Goal: Task Accomplishment & Management: Use online tool/utility

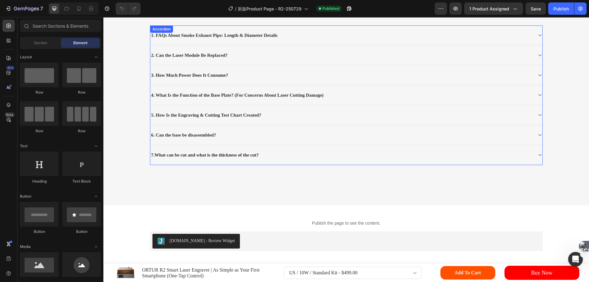
scroll to position [8596, 0]
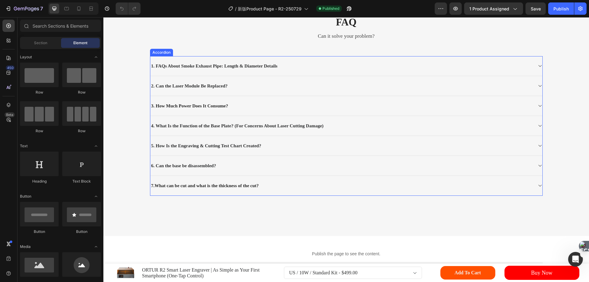
click at [210, 184] on p "7.What can be cut and what is the thickness of the cut?" at bounding box center [205, 186] width 108 height 5
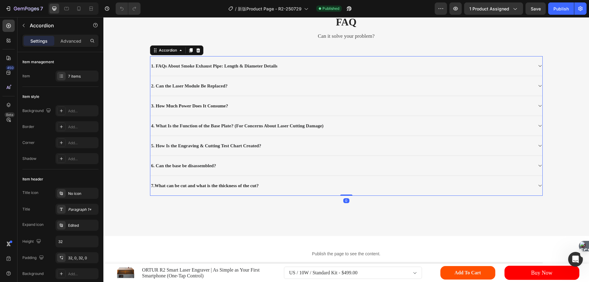
click at [168, 178] on div "7.What can be cut and what is the thickness of the cut?" at bounding box center [346, 186] width 392 height 20
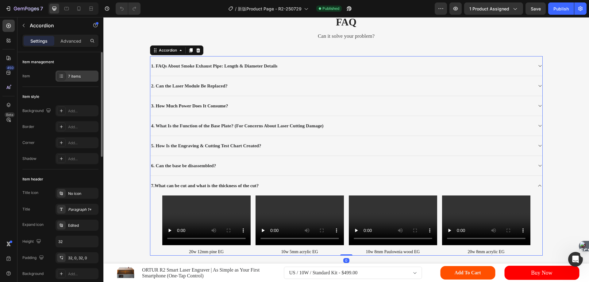
click at [78, 77] on div "7 items" at bounding box center [82, 77] width 29 height 6
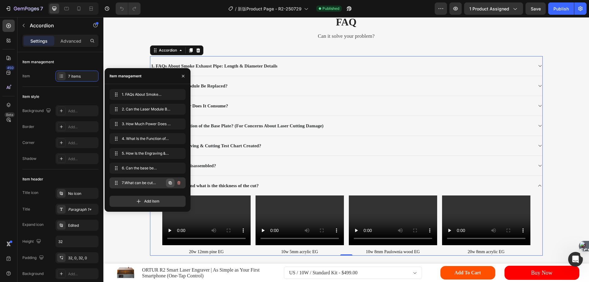
click at [170, 183] on icon "button" at bounding box center [170, 183] width 1 height 1
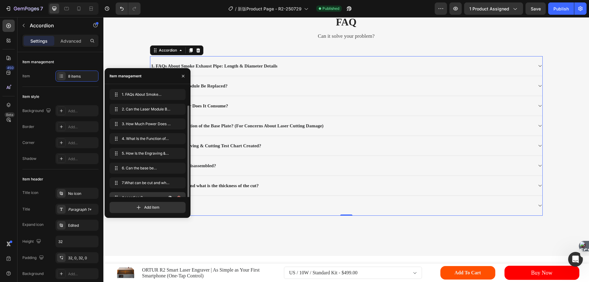
scroll to position [9, 0]
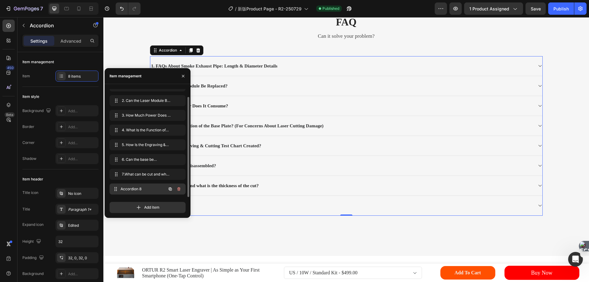
click at [137, 189] on span "Accordion 8" at bounding box center [143, 189] width 45 height 6
click at [140, 187] on span "Accordion 8" at bounding box center [143, 189] width 45 height 6
click at [214, 201] on div "Accordion 8" at bounding box center [346, 206] width 392 height 20
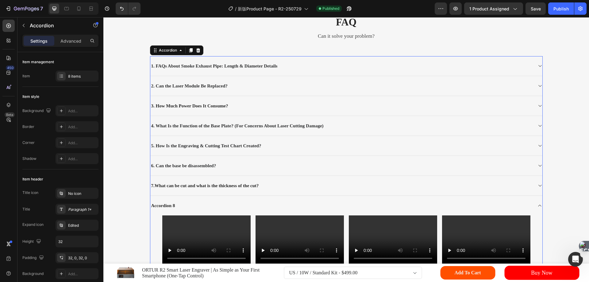
click at [184, 208] on div "Accordion 8" at bounding box center [341, 206] width 383 height 6
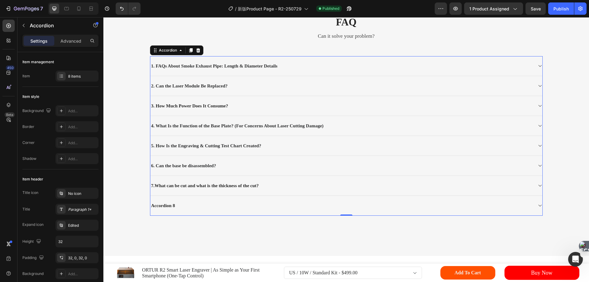
click at [169, 204] on div "Accordion 8" at bounding box center [163, 206] width 26 height 6
click at [169, 204] on p "Accordion 8" at bounding box center [163, 206] width 24 height 5
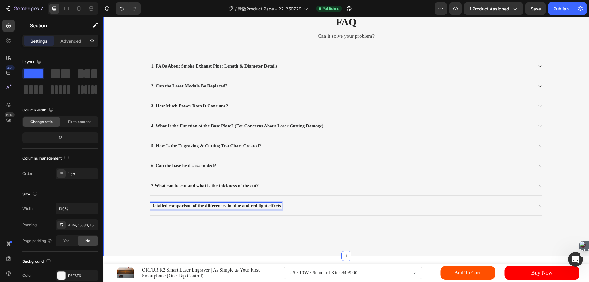
click at [149, 207] on div "Title Line faq Heading Can it solve your problem? Text block 1. FAQs About Smok…" at bounding box center [346, 110] width 477 height 241
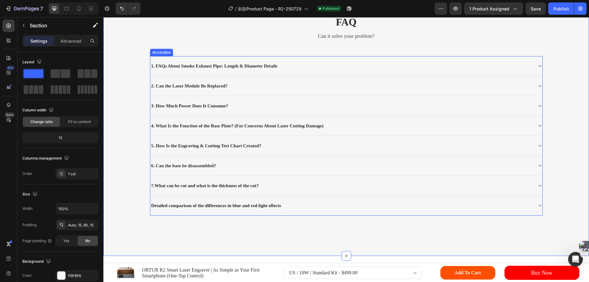
click at [151, 206] on p "Detailed comparison of the differences in blue and red light effects" at bounding box center [216, 206] width 130 height 5
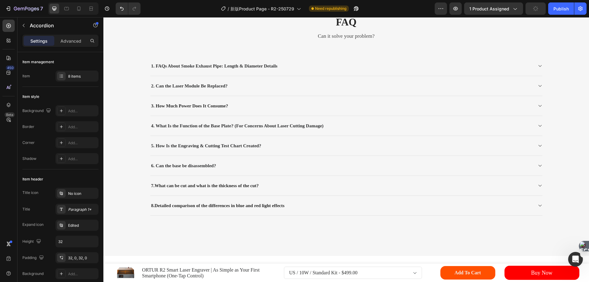
click at [538, 206] on icon at bounding box center [540, 205] width 5 height 5
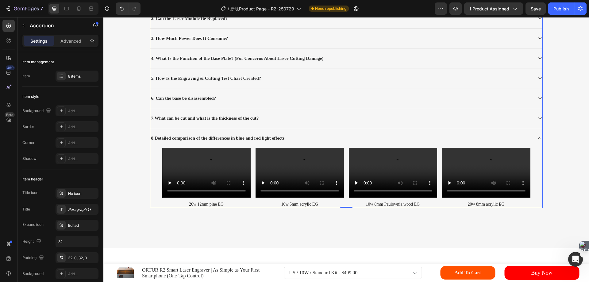
scroll to position [8688, 0]
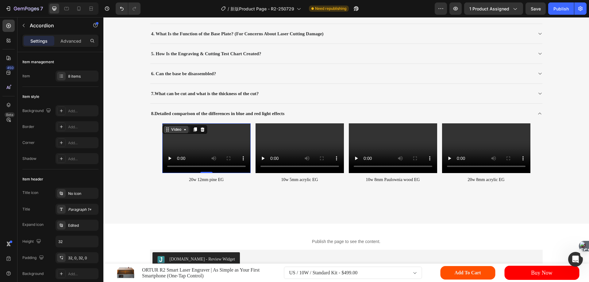
click at [164, 127] on div "Video" at bounding box center [176, 129] width 25 height 7
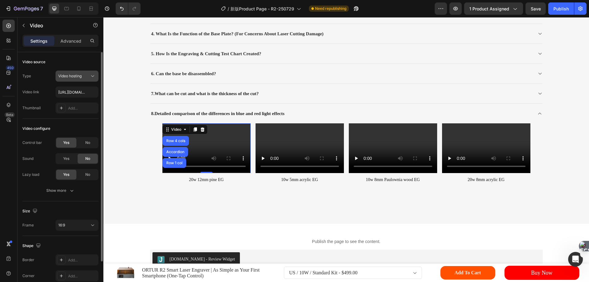
click at [79, 75] on span "Video hosting" at bounding box center [69, 76] width 23 height 5
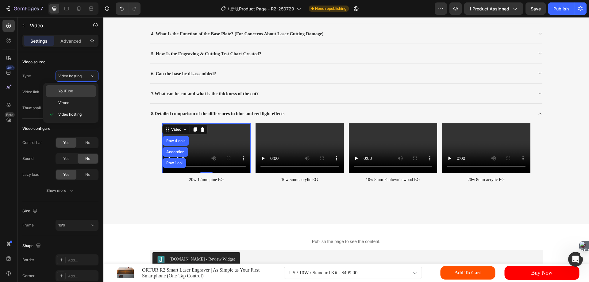
click at [66, 92] on span "YouTube" at bounding box center [65, 91] width 15 height 6
type input "[URL][DOMAIN_NAME]"
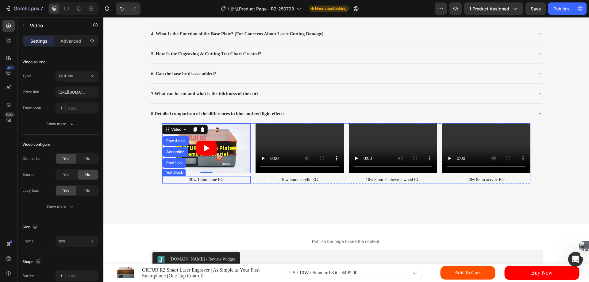
click at [198, 180] on p "20w 12mm pine EG" at bounding box center [206, 180] width 87 height 6
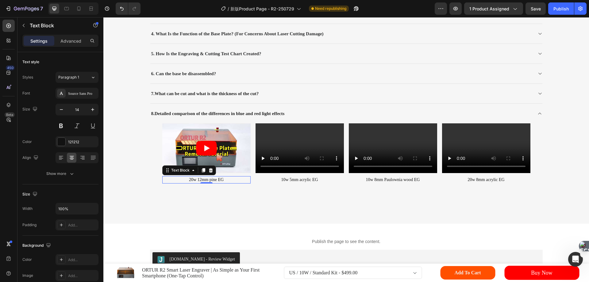
click at [198, 180] on p "20w 12mm pine EG" at bounding box center [206, 180] width 87 height 6
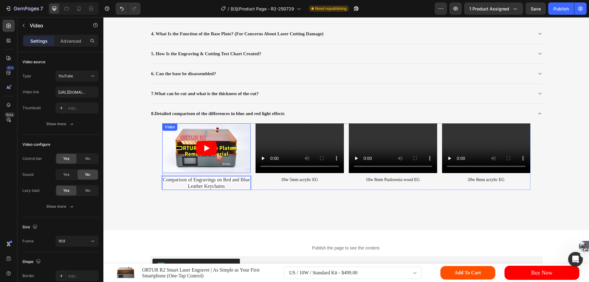
click at [165, 129] on div "Video" at bounding box center [170, 127] width 13 height 6
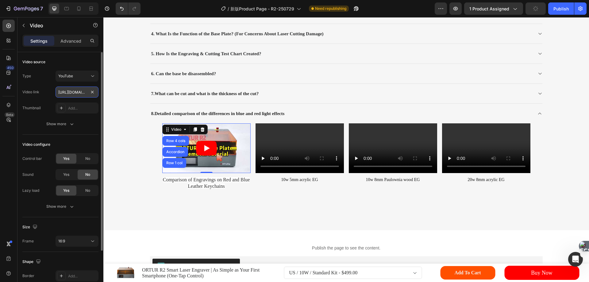
click at [80, 95] on input "[URL][DOMAIN_NAME]" at bounding box center [77, 92] width 43 height 11
paste input "VPZNfLxO79U"
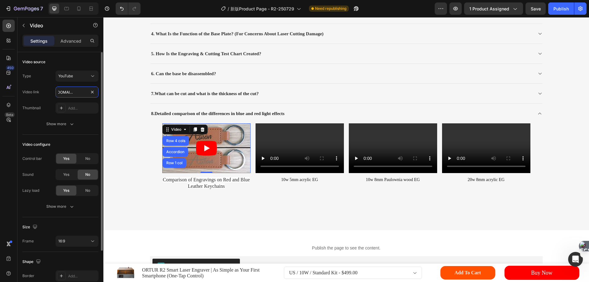
type input "[URL][DOMAIN_NAME]"
click at [47, 99] on div "Type YouTube Video link https://youtu.be/VPZNfLxO79U Thumbnail Add..." at bounding box center [60, 92] width 76 height 43
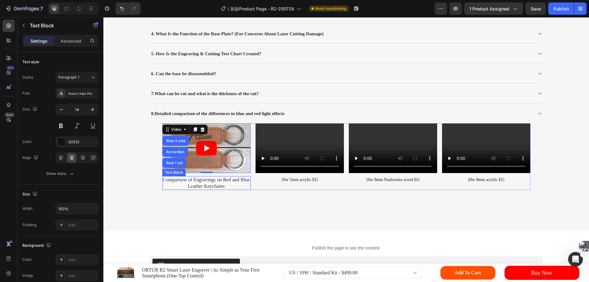
click at [185, 181] on span "Comparison of Engravings on Red and Blue Leather Keychains" at bounding box center [206, 183] width 87 height 12
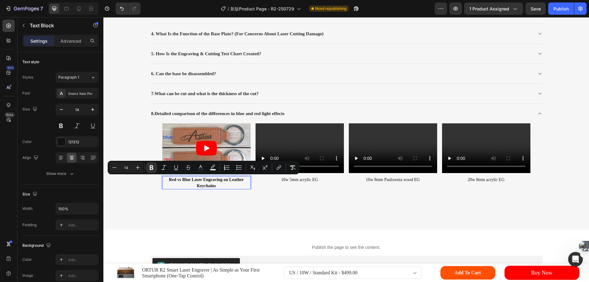
drag, startPoint x: 151, startPoint y: 168, endPoint x: 159, endPoint y: 174, distance: 10.4
click at [151, 168] on icon "Editor contextual toolbar" at bounding box center [152, 167] width 4 height 5
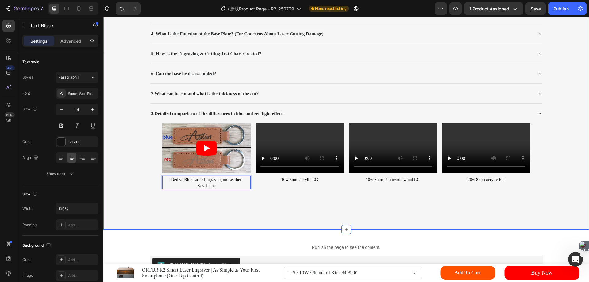
click at [238, 197] on div "Title Line faq Heading Can it solve your problem? Text block 1. FAQs About Smok…" at bounding box center [346, 51] width 477 height 307
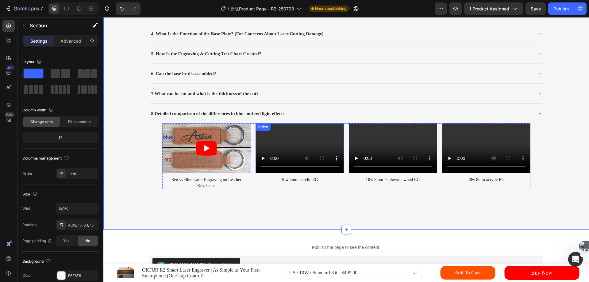
click at [259, 128] on div "Video" at bounding box center [263, 127] width 13 height 6
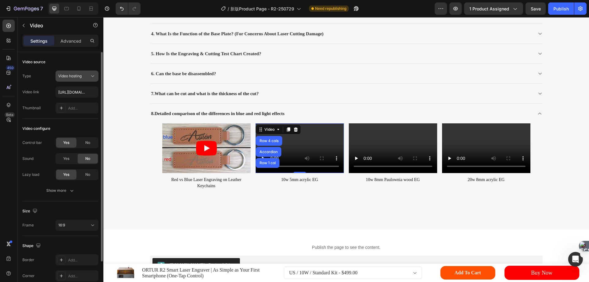
click at [80, 76] on span "Video hosting" at bounding box center [69, 76] width 23 height 5
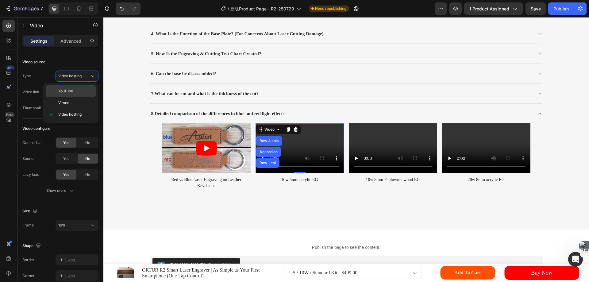
click at [67, 91] on span "YouTube" at bounding box center [65, 91] width 15 height 6
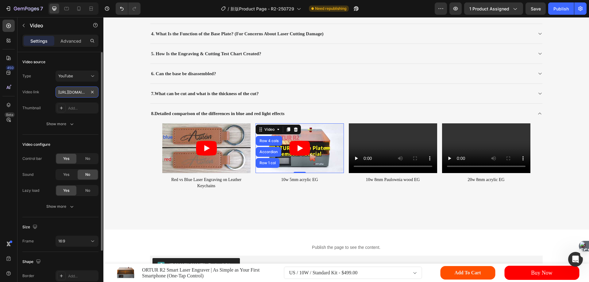
click at [72, 92] on input "[URL][DOMAIN_NAME]" at bounding box center [77, 92] width 43 height 11
paste input "6txEHSTma2s"
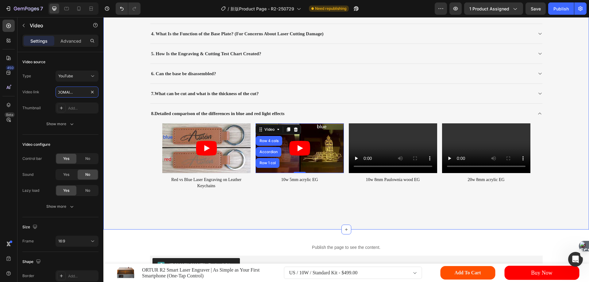
type input "[URL][DOMAIN_NAME]"
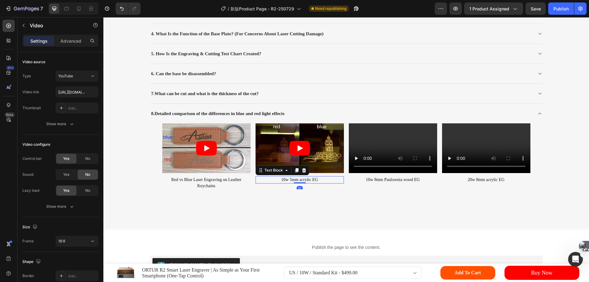
click at [303, 181] on p "10w 5mm acrylic EG" at bounding box center [299, 180] width 87 height 6
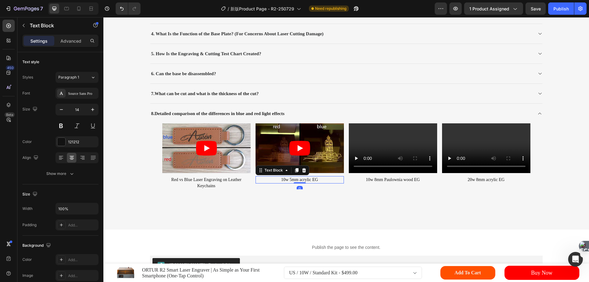
click at [303, 181] on p "10w 5mm acrylic EG" at bounding box center [299, 180] width 87 height 6
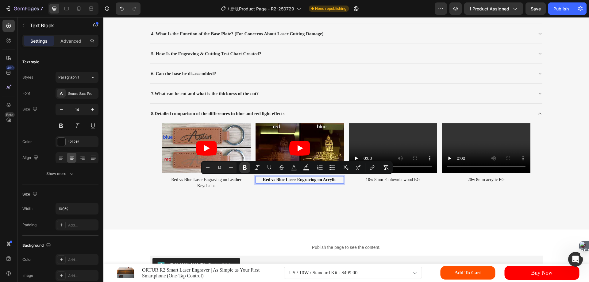
drag, startPoint x: 247, startPoint y: 169, endPoint x: 251, endPoint y: 171, distance: 4.4
click at [247, 169] on icon "Editor contextual toolbar" at bounding box center [245, 167] width 4 height 5
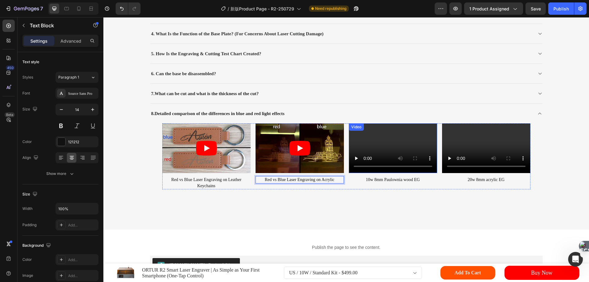
click at [352, 126] on div "Video" at bounding box center [356, 127] width 13 height 6
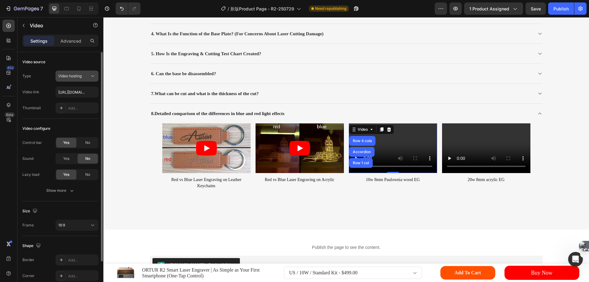
click at [80, 73] on button "Video hosting" at bounding box center [77, 76] width 43 height 11
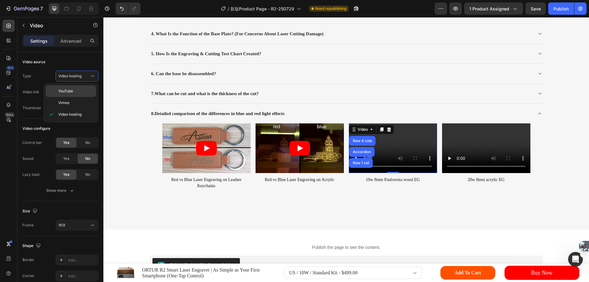
click at [67, 90] on span "YouTube" at bounding box center [65, 91] width 15 height 6
type input "[URL][DOMAIN_NAME]"
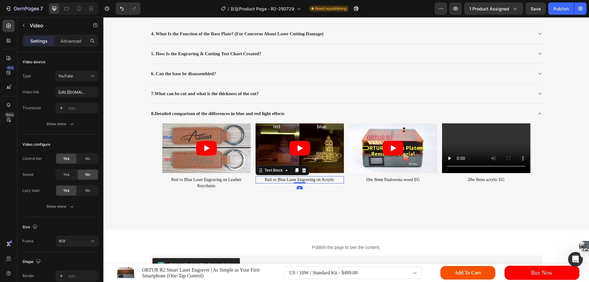
click at [282, 179] on p "Red vs Blue Laser Engraving on Acrylic" at bounding box center [299, 180] width 87 height 6
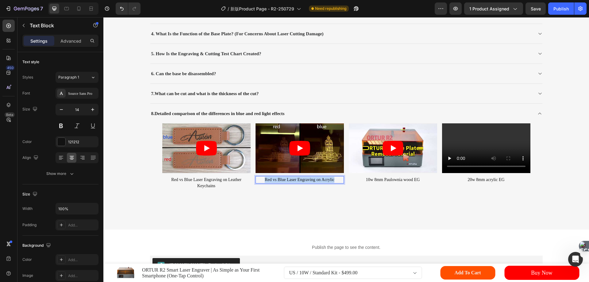
click at [282, 179] on p "Red vs Blue Laser Engraving on Acrylic" at bounding box center [299, 180] width 87 height 6
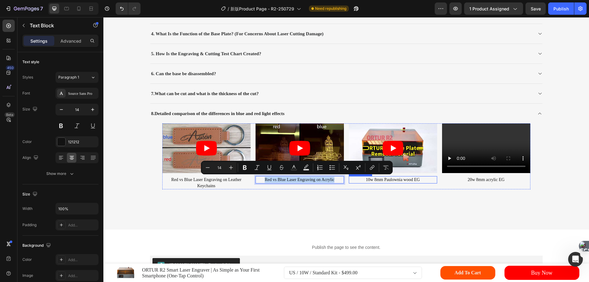
click at [387, 182] on p "10w 8mm Paulownia wood EG" at bounding box center [393, 180] width 87 height 6
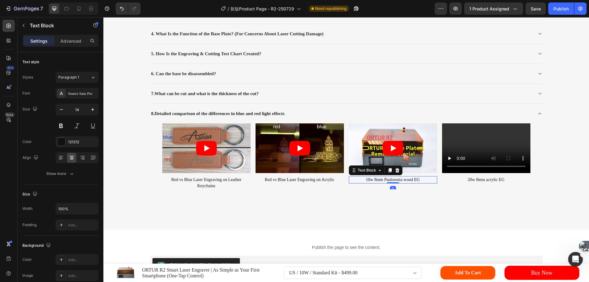
click at [387, 182] on p "10w 8mm Paulownia wood EG" at bounding box center [393, 180] width 87 height 6
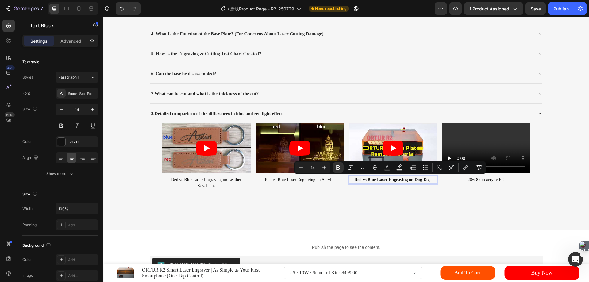
drag, startPoint x: 338, startPoint y: 167, endPoint x: 341, endPoint y: 174, distance: 7.3
click at [338, 167] on icon "Editor contextual toolbar" at bounding box center [338, 167] width 4 height 5
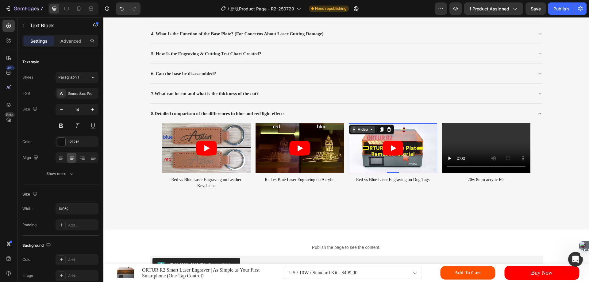
click at [352, 129] on div "Video" at bounding box center [363, 129] width 25 height 7
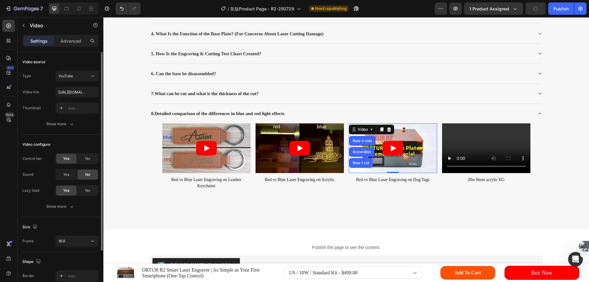
click at [69, 85] on div "Type YouTube Video link https://youtu.be/x8JLsqAwmZ8 Thumbnail Add..." at bounding box center [60, 92] width 76 height 43
click at [69, 93] on input "[URL][DOMAIN_NAME]" at bounding box center [77, 92] width 43 height 11
paste input "_MFlylMGX1g"
type input "[URL][DOMAIN_NAME]"
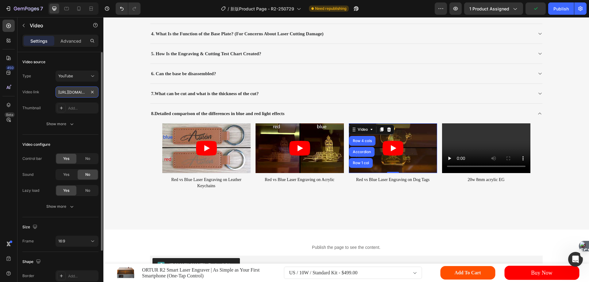
scroll to position [0, 25]
click at [425, 210] on div "Title Line faq Heading Can it solve your problem? Text block 1. FAQs About Smok…" at bounding box center [346, 64] width 486 height 332
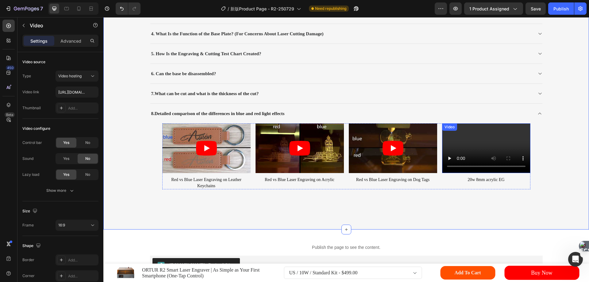
click at [445, 128] on div "Video" at bounding box center [450, 127] width 13 height 6
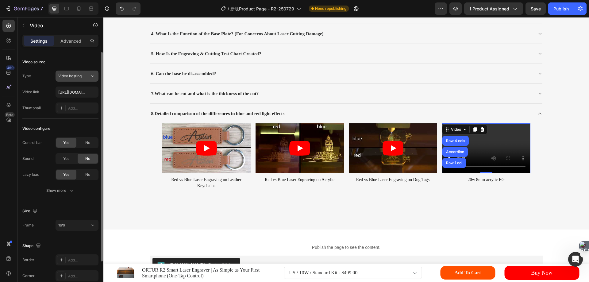
click at [80, 77] on span "Video hosting" at bounding box center [69, 76] width 23 height 5
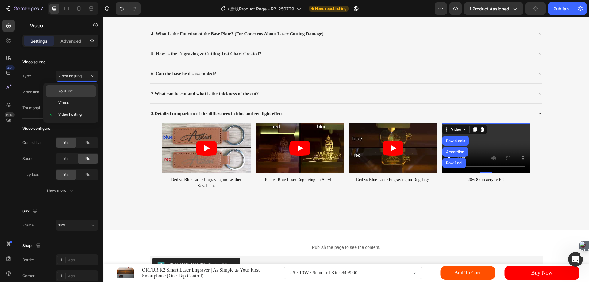
click at [69, 93] on span "YouTube" at bounding box center [65, 91] width 15 height 6
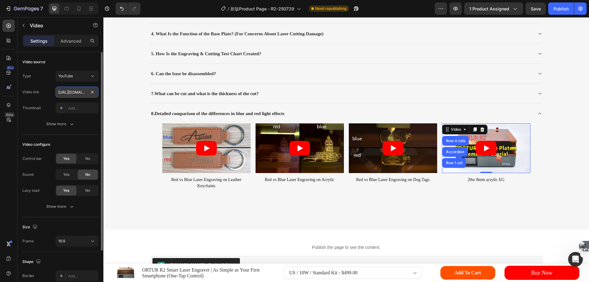
click at [73, 93] on input "[URL][DOMAIN_NAME]" at bounding box center [77, 92] width 43 height 11
paste input "nDKgsPgRlu4"
type input "[URL][DOMAIN_NAME]"
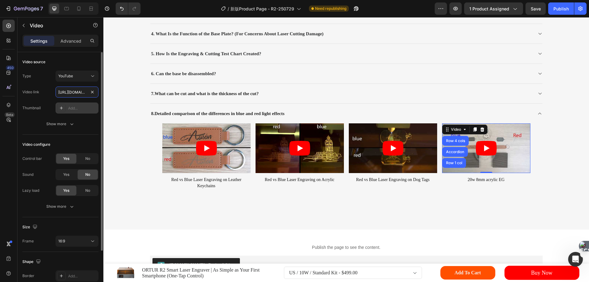
scroll to position [0, 25]
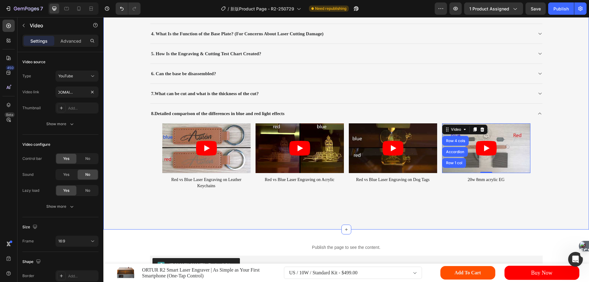
click at [458, 204] on div "Title Line faq Heading Can it solve your problem? Text block 1. FAQs About Smok…" at bounding box center [346, 51] width 477 height 307
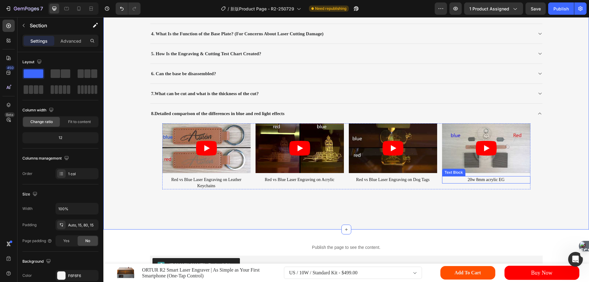
click at [474, 177] on p "20w 8mm acrylic EG" at bounding box center [486, 180] width 87 height 6
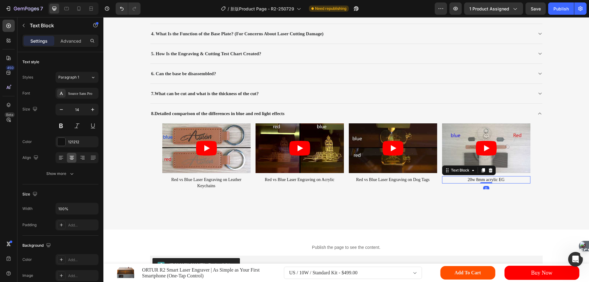
click at [474, 177] on p "20w 8mm acrylic EG" at bounding box center [486, 180] width 87 height 6
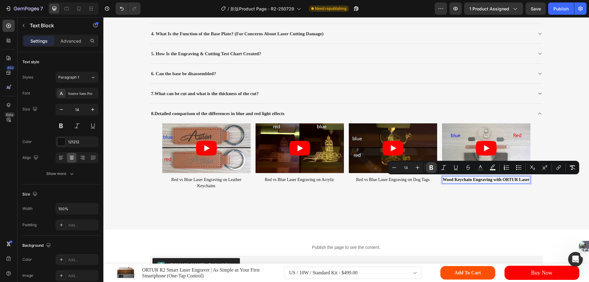
drag, startPoint x: 432, startPoint y: 167, endPoint x: 432, endPoint y: 171, distance: 4.3
click at [432, 167] on icon "Editor contextual toolbar" at bounding box center [432, 167] width 4 height 5
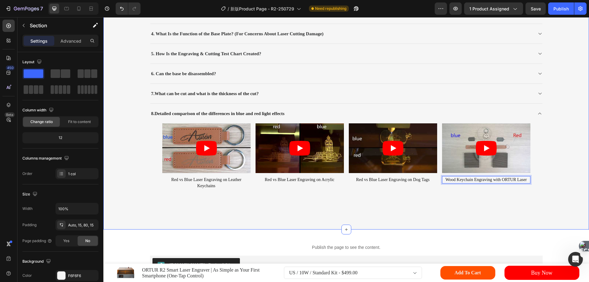
click at [542, 195] on div "Title Line faq Heading Can it solve your problem? Text block 1. FAQs About Smok…" at bounding box center [346, 51] width 477 height 307
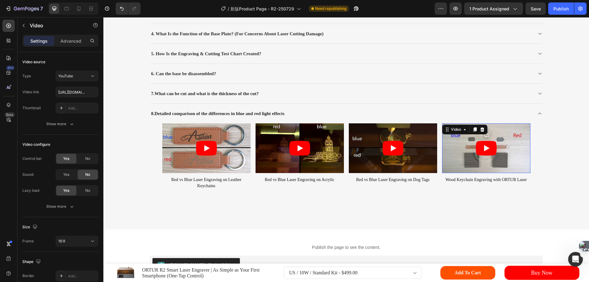
click at [487, 143] on icon "Play" at bounding box center [486, 148] width 21 height 15
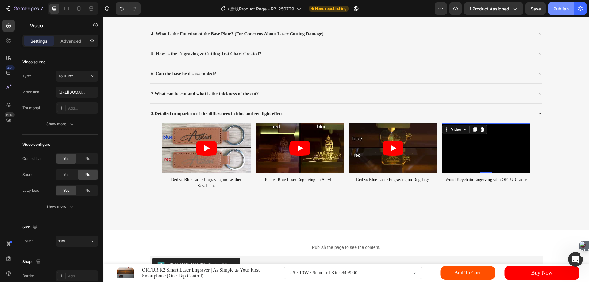
click at [560, 6] on div "Publish" at bounding box center [561, 9] width 15 height 6
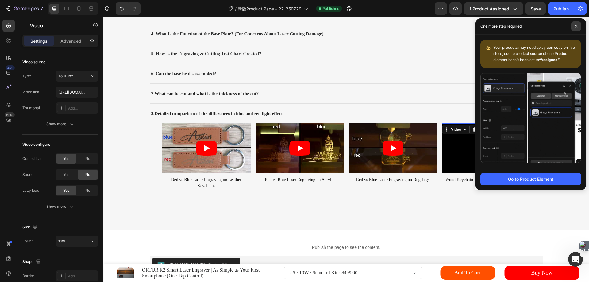
click at [576, 25] on icon at bounding box center [576, 26] width 3 height 3
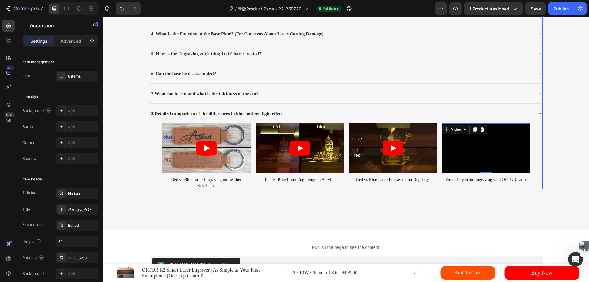
click at [538, 93] on icon at bounding box center [540, 93] width 5 height 5
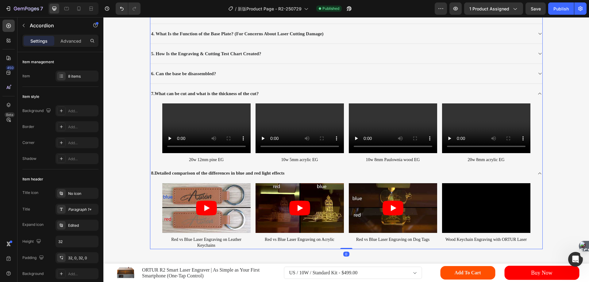
click at [538, 73] on icon at bounding box center [540, 73] width 5 height 5
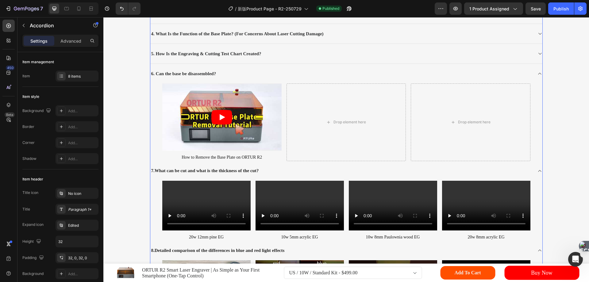
click at [538, 53] on icon at bounding box center [540, 53] width 5 height 5
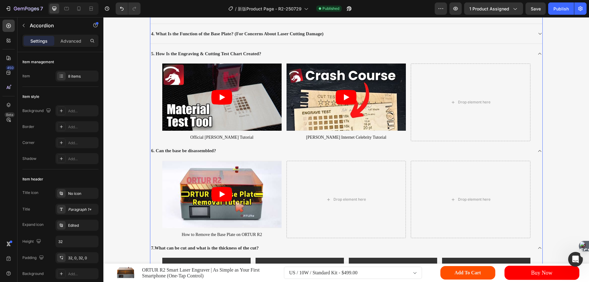
click at [538, 54] on icon at bounding box center [540, 53] width 5 height 5
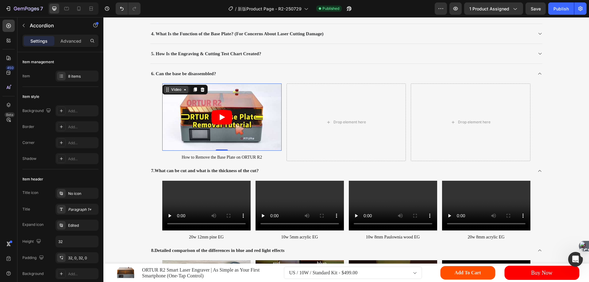
click at [167, 87] on div "Video" at bounding box center [176, 89] width 25 height 7
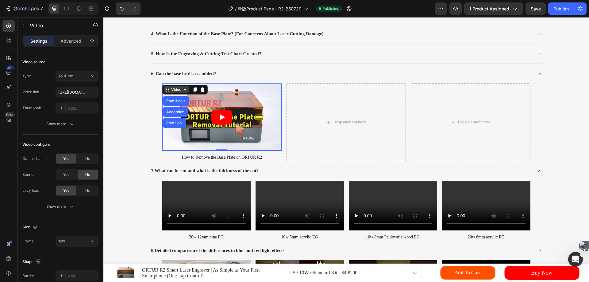
click at [167, 87] on icon at bounding box center [167, 89] width 5 height 5
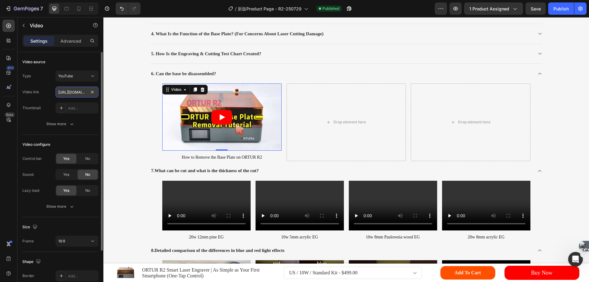
click at [75, 93] on input "[URL][DOMAIN_NAME]" at bounding box center [77, 92] width 43 height 11
click at [209, 156] on p "How to Remove the Base Plate on ORTUR R2" at bounding box center [222, 157] width 118 height 6
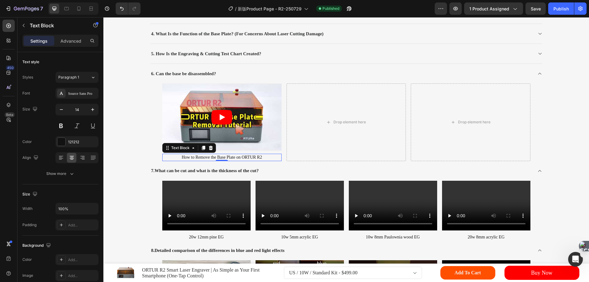
click at [209, 156] on p "How to Remove the Base Plate on ORTUR R2" at bounding box center [222, 157] width 118 height 6
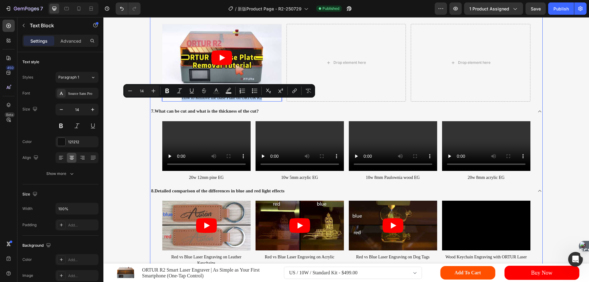
scroll to position [8780, 0]
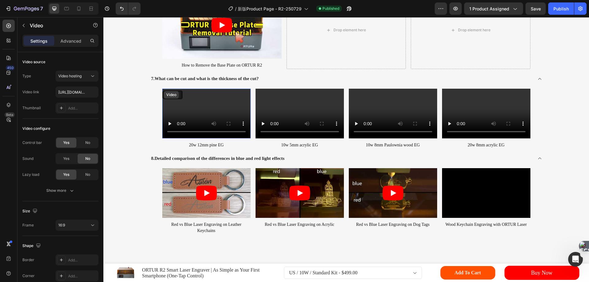
click at [166, 91] on div "Video" at bounding box center [171, 94] width 15 height 7
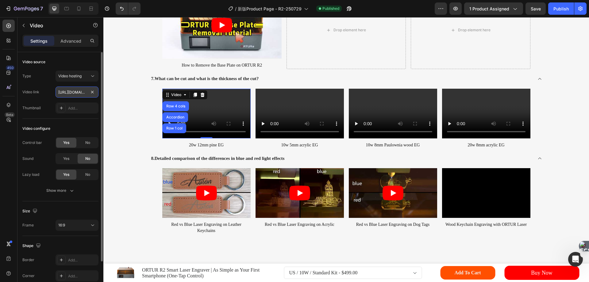
click at [75, 92] on input "[URL][DOMAIN_NAME]" at bounding box center [77, 92] width 43 height 11
click at [77, 94] on input "[URL][DOMAIN_NAME]" at bounding box center [77, 92] width 43 height 11
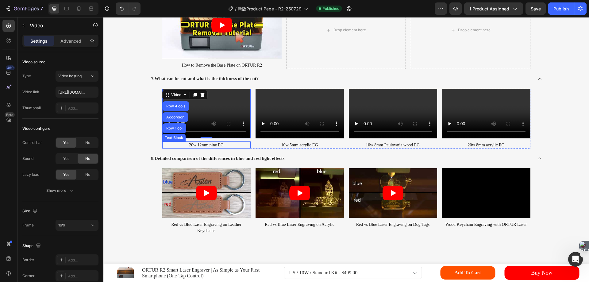
click at [206, 144] on p "20w 12mm pine EG" at bounding box center [206, 145] width 87 height 6
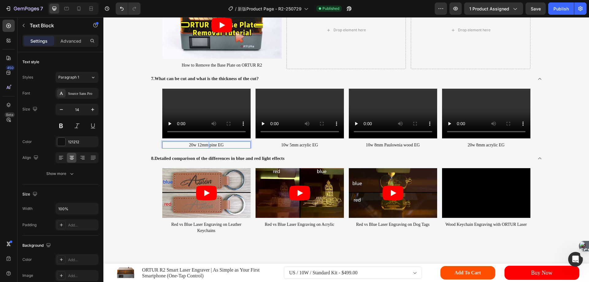
click at [206, 144] on p "20w 12mm pine EG" at bounding box center [206, 145] width 87 height 6
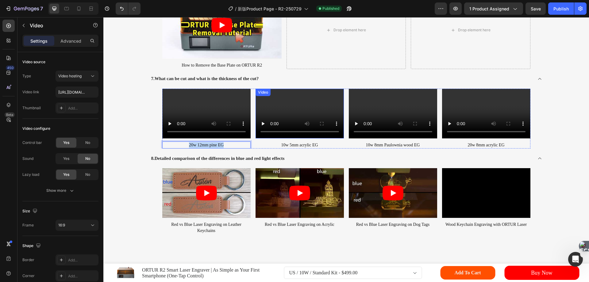
click at [261, 92] on div "Video" at bounding box center [263, 93] width 13 height 6
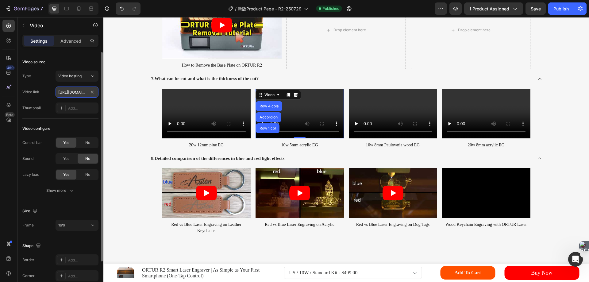
click at [75, 92] on input "[URL][DOMAIN_NAME]" at bounding box center [77, 92] width 43 height 11
click at [293, 145] on p "10w 5mm acrylic EG" at bounding box center [299, 145] width 87 height 6
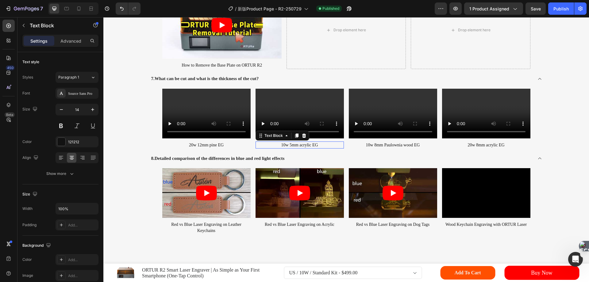
click at [293, 145] on p "10w 5mm acrylic EG" at bounding box center [299, 145] width 87 height 6
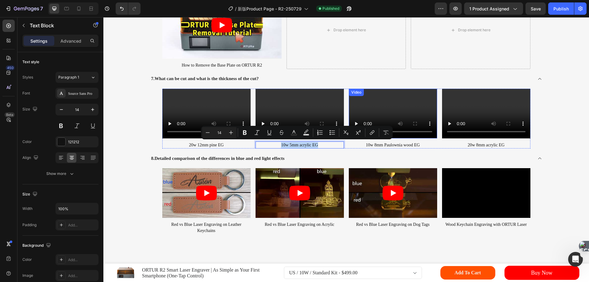
click at [352, 93] on div "Video" at bounding box center [356, 93] width 13 height 6
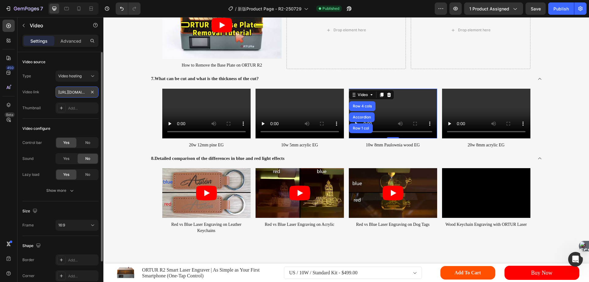
click at [68, 93] on input "[URL][DOMAIN_NAME]" at bounding box center [77, 92] width 43 height 11
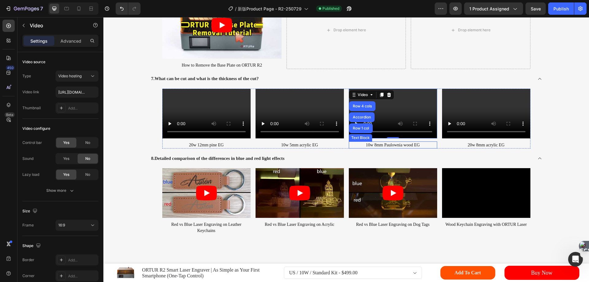
click at [379, 144] on p "10w 8mm Paulownia wood EG" at bounding box center [393, 145] width 87 height 6
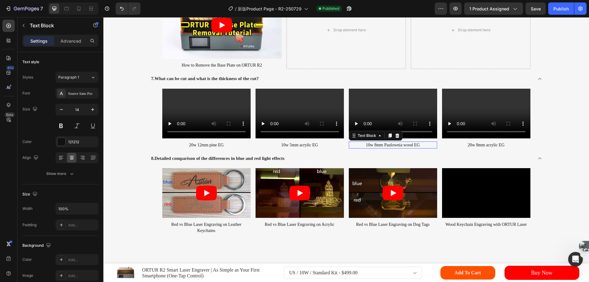
click at [379, 144] on p "10w 8mm Paulownia wood EG" at bounding box center [393, 145] width 87 height 6
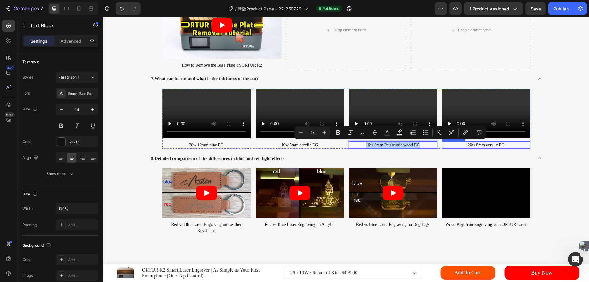
click at [479, 146] on p "20w 8mm acrylic EG" at bounding box center [486, 145] width 87 height 6
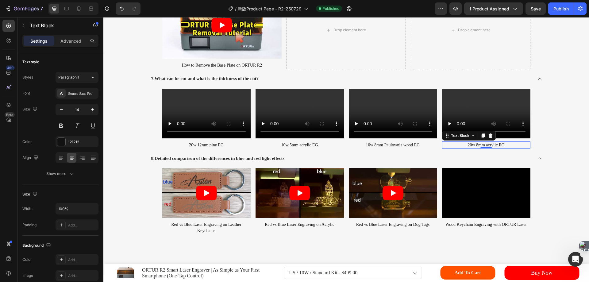
click at [479, 146] on p "20w 8mm acrylic EG" at bounding box center [486, 145] width 87 height 6
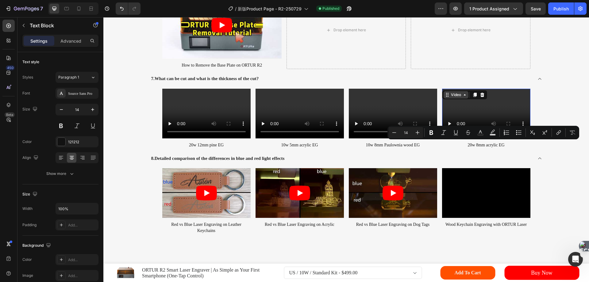
click at [447, 91] on div "Video" at bounding box center [456, 94] width 25 height 7
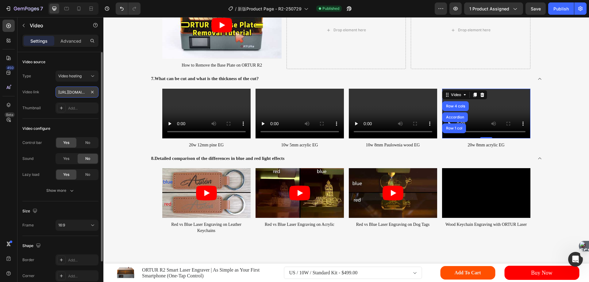
click at [75, 96] on input "[URL][DOMAIN_NAME]" at bounding box center [77, 92] width 43 height 11
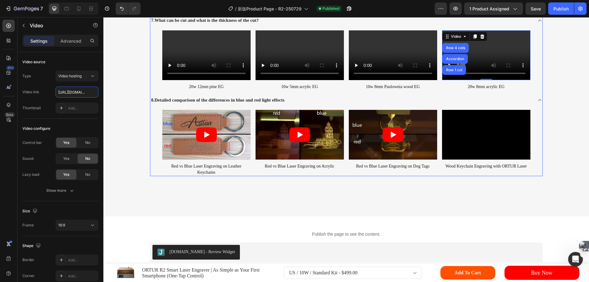
scroll to position [8842, 0]
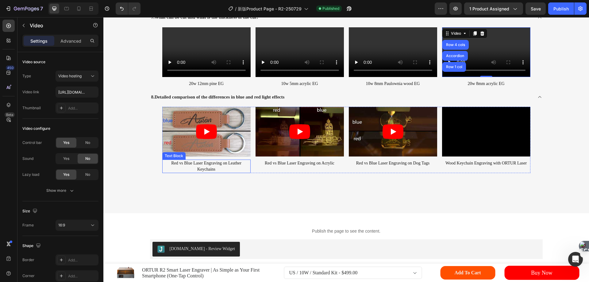
click at [203, 163] on p "Red vs Blue Laser Engraving on Leather Keychains" at bounding box center [206, 166] width 87 height 12
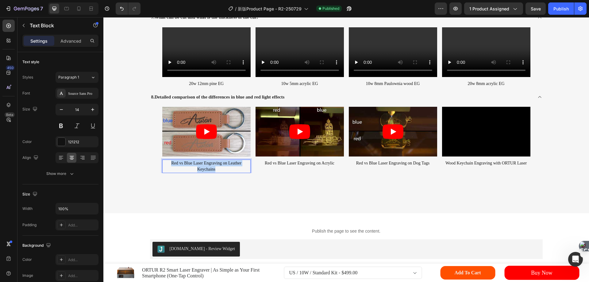
click at [203, 163] on p "Red vs Blue Laser Engraving on Leather Keychains" at bounding box center [206, 166] width 87 height 12
click at [278, 162] on p "Red vs Blue Laser Engraving on Acrylic" at bounding box center [299, 163] width 87 height 6
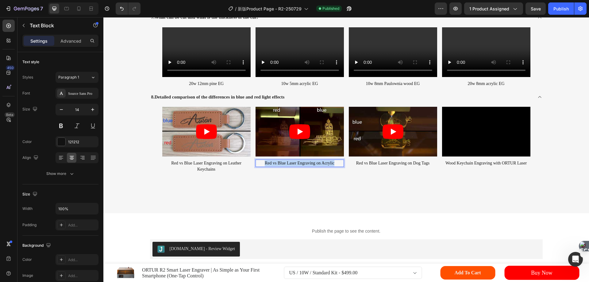
copy p "Red vs Blue Laser Engraving on Acrylic"
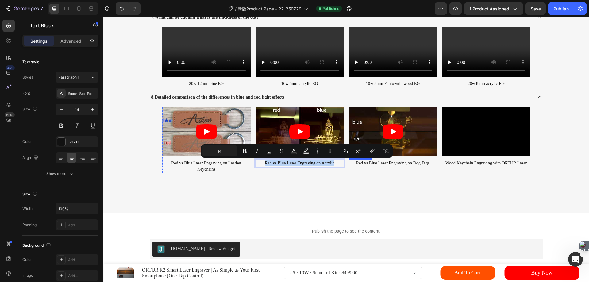
click at [371, 163] on p "Red vs Blue Laser Engraving on Dog Tags" at bounding box center [393, 163] width 87 height 6
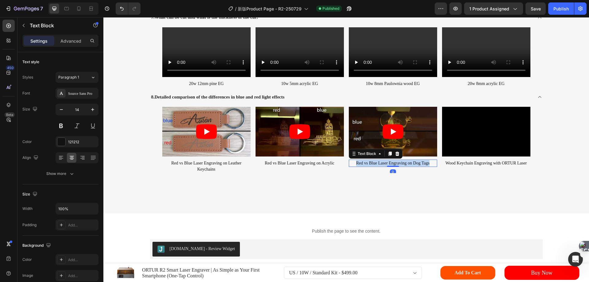
click at [371, 163] on p "Red vs Blue Laser Engraving on Dog Tags" at bounding box center [393, 163] width 87 height 6
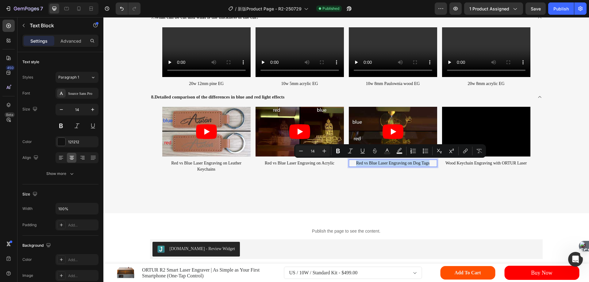
copy p "Red vs Blue Laser Engraving on Dog Tags"
click at [473, 164] on p "Wood Keychain Engraving with ORTUR Laser" at bounding box center [486, 163] width 87 height 6
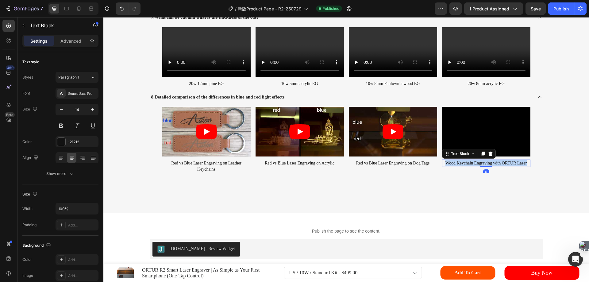
click at [473, 164] on p "Wood Keychain Engraving with ORTUR Laser" at bounding box center [486, 163] width 87 height 6
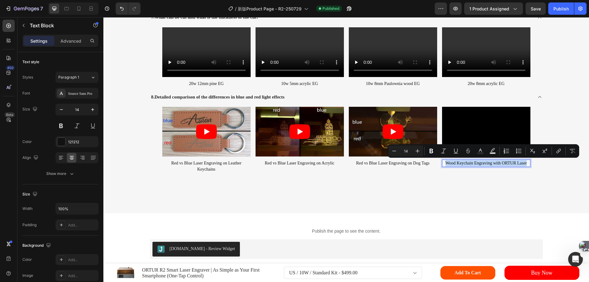
copy p "Wood Keychain Engraving with ORTUR Laser"
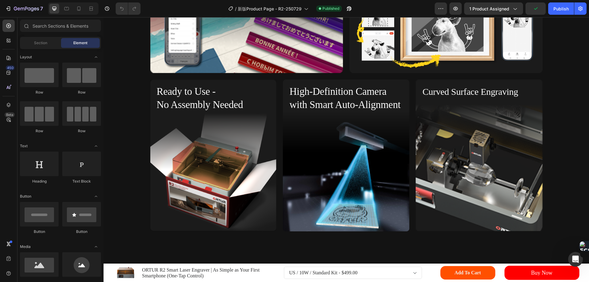
scroll to position [1105, 0]
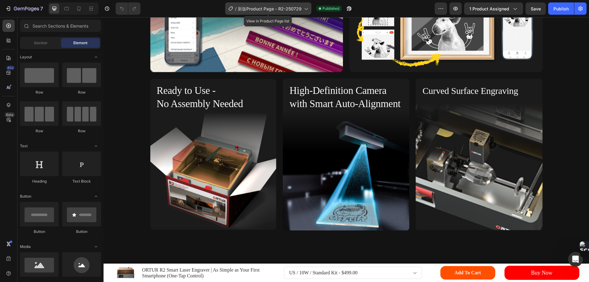
click at [267, 7] on span "新版Product Page - R2-250729" at bounding box center [270, 9] width 64 height 6
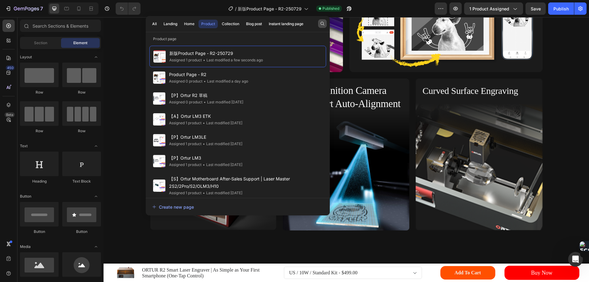
click at [319, 25] on button "button" at bounding box center [322, 23] width 9 height 9
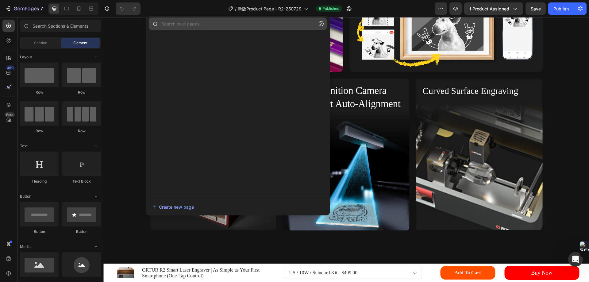
click at [227, 25] on input "text" at bounding box center [238, 23] width 178 height 12
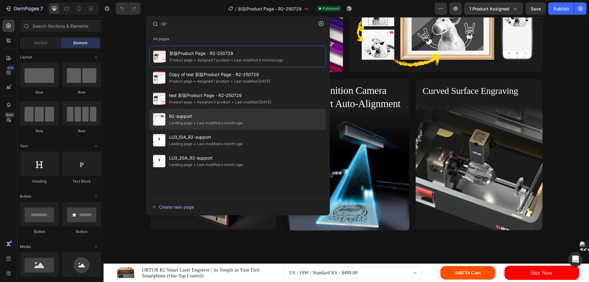
type input "r2-"
click at [195, 116] on span "R2-support" at bounding box center [206, 116] width 74 height 7
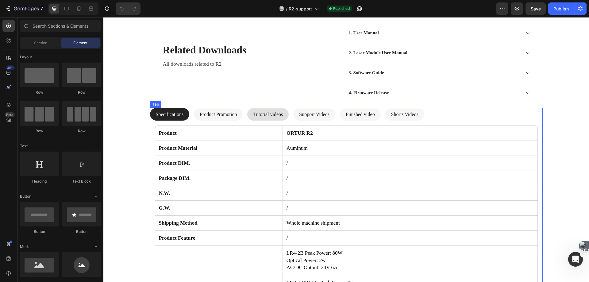
click at [278, 112] on span "Tutorial videos" at bounding box center [268, 114] width 30 height 5
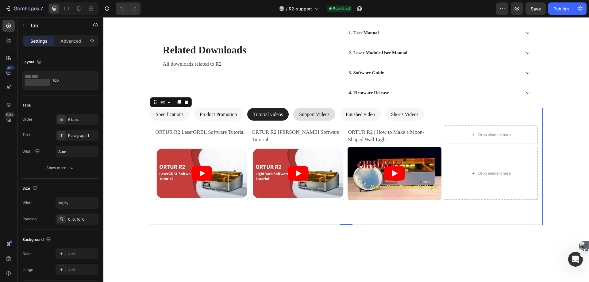
click at [330, 115] on span "Support Videos" at bounding box center [314, 114] width 30 height 5
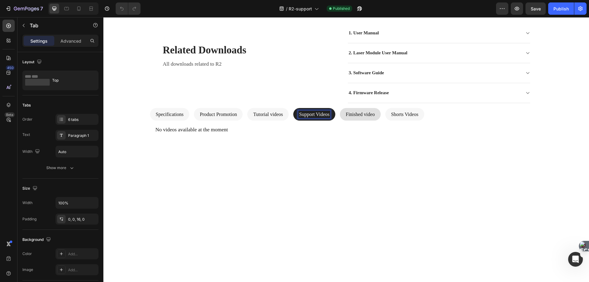
click at [375, 115] on span "Finished video" at bounding box center [360, 114] width 29 height 5
click at [419, 117] on span "Shorts Videos" at bounding box center [404, 114] width 27 height 5
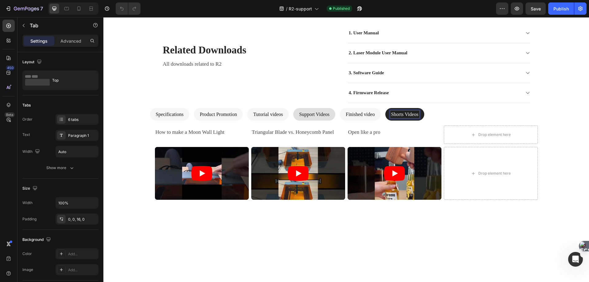
click at [330, 113] on span "Support Videos" at bounding box center [314, 114] width 30 height 5
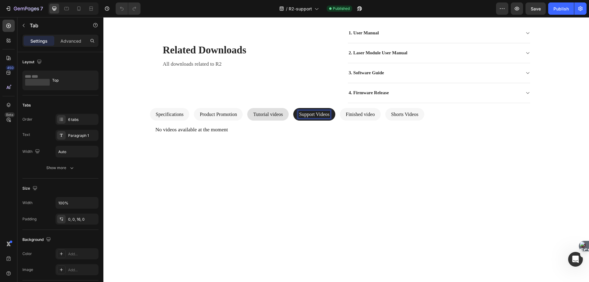
click at [279, 114] on span "Tutorial videos" at bounding box center [268, 114] width 30 height 5
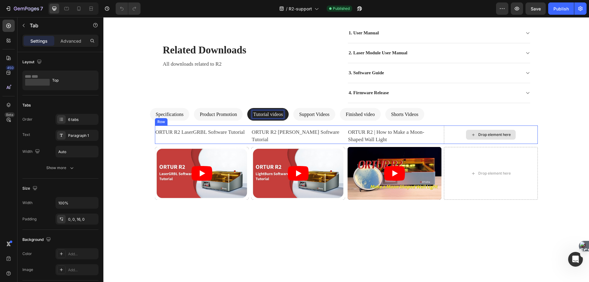
click at [467, 134] on div "Drop element here" at bounding box center [491, 135] width 50 height 10
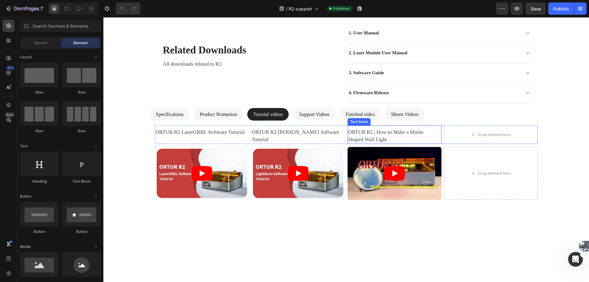
click at [410, 136] on p "ORTUR R2 | How to Make a Moon-Shaped Wall Light" at bounding box center [394, 136] width 93 height 15
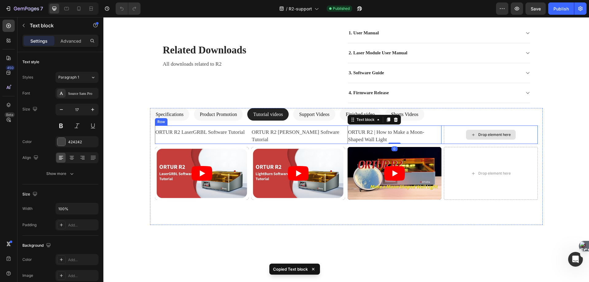
click at [450, 132] on div "Drop element here" at bounding box center [491, 135] width 94 height 18
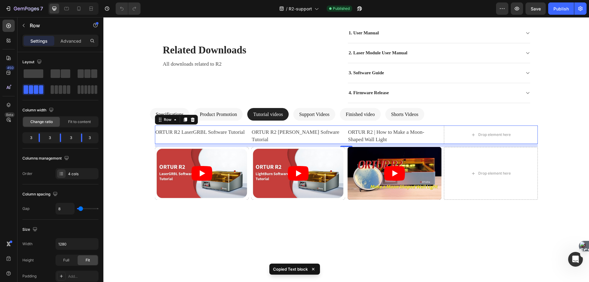
click at [440, 134] on div "ORTUR R2 LaserGRBL Software Tutorial Text block ORTUR R2 [PERSON_NAME] Software…" at bounding box center [346, 135] width 383 height 18
click at [184, 120] on icon at bounding box center [185, 120] width 3 height 4
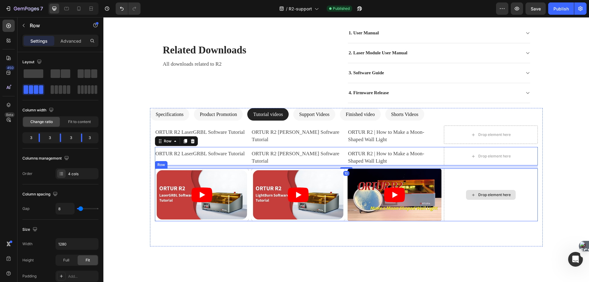
click at [441, 180] on div "Video Video Video Drop element here Row" at bounding box center [346, 195] width 383 height 53
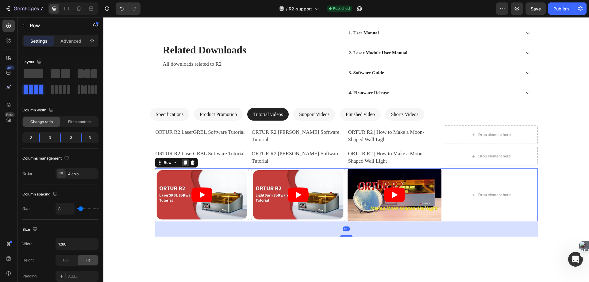
click at [183, 165] on icon at bounding box center [185, 162] width 5 height 5
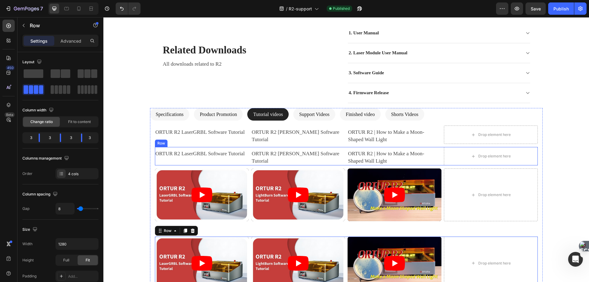
click at [345, 158] on div "ORTUR R2 LaserGRBL Software Tutorial Text block ORTUR R2 [PERSON_NAME] Software…" at bounding box center [346, 156] width 383 height 18
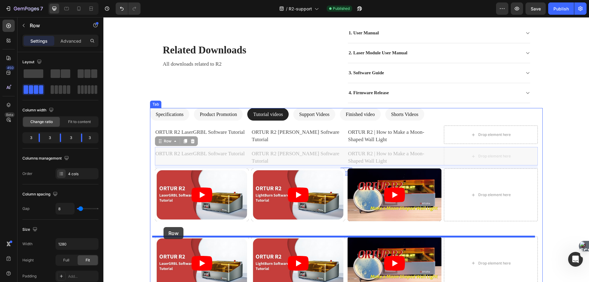
drag, startPoint x: 157, startPoint y: 142, endPoint x: 163, endPoint y: 227, distance: 85.9
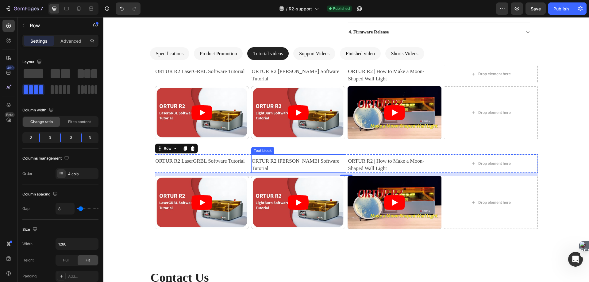
scroll to position [154, 0]
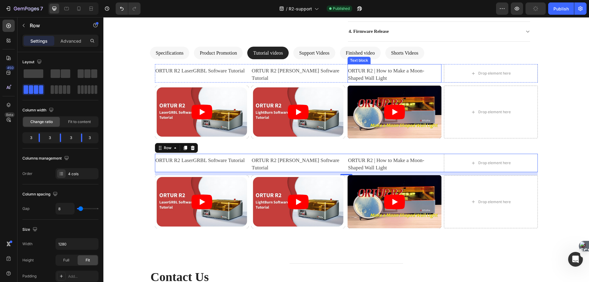
click at [406, 70] on p "ORTUR R2 | How to Make a Moon-Shaped Wall Light" at bounding box center [394, 74] width 93 height 15
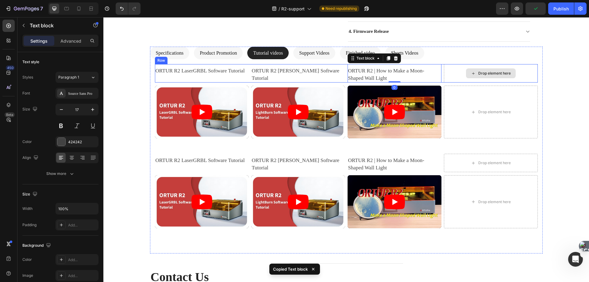
click at [457, 74] on div "Drop element here" at bounding box center [491, 73] width 94 height 18
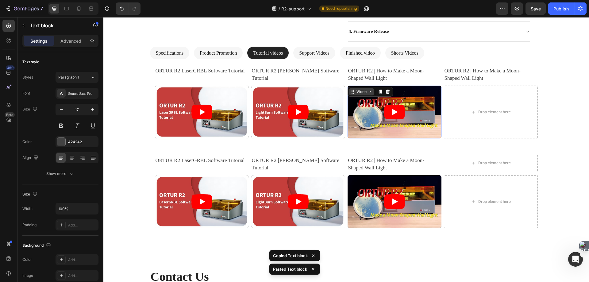
click at [352, 91] on div "Video" at bounding box center [361, 91] width 25 height 7
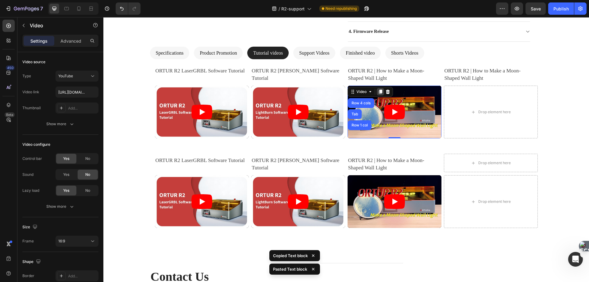
click at [379, 93] on icon at bounding box center [380, 92] width 3 height 4
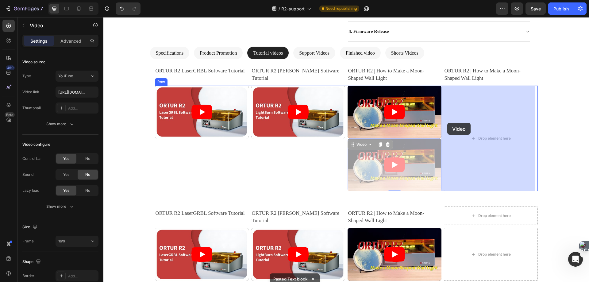
drag, startPoint x: 349, startPoint y: 144, endPoint x: 462, endPoint y: 122, distance: 114.8
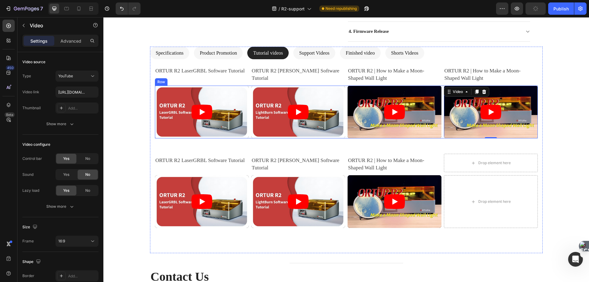
click at [441, 101] on div "Video Video Video Video 0 Row" at bounding box center [346, 112] width 383 height 53
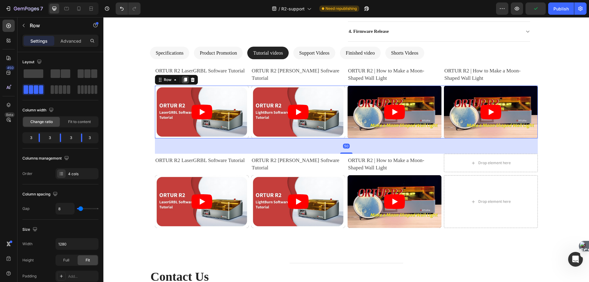
click at [183, 81] on icon at bounding box center [185, 79] width 5 height 5
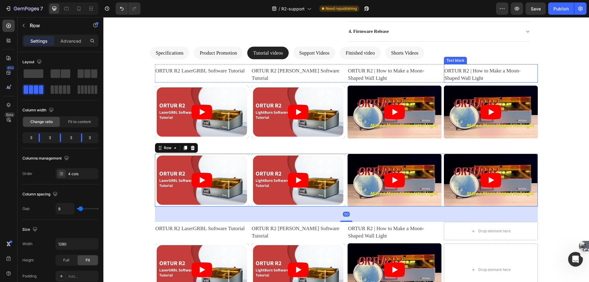
click at [464, 73] on p "ORTUR R2 | How to Make a Moon-Shaped Wall Light" at bounding box center [491, 74] width 93 height 15
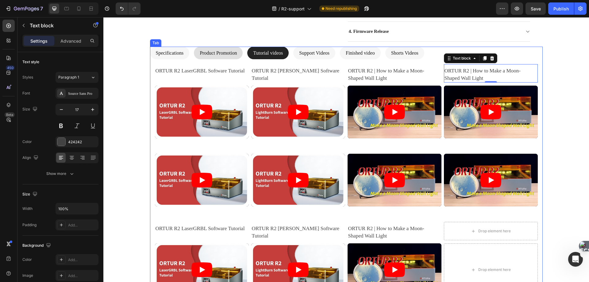
click at [218, 50] on span "Product Promotion" at bounding box center [218, 52] width 37 height 5
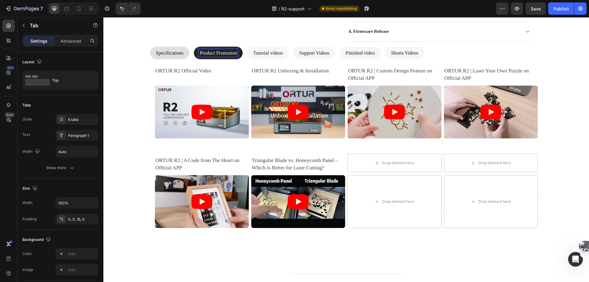
click at [220, 54] on span "Product Promotion" at bounding box center [218, 52] width 37 height 5
drag, startPoint x: 274, startPoint y: 57, endPoint x: 279, endPoint y: 57, distance: 4.9
click at [274, 57] on li "Tutorial videos" at bounding box center [267, 53] width 41 height 13
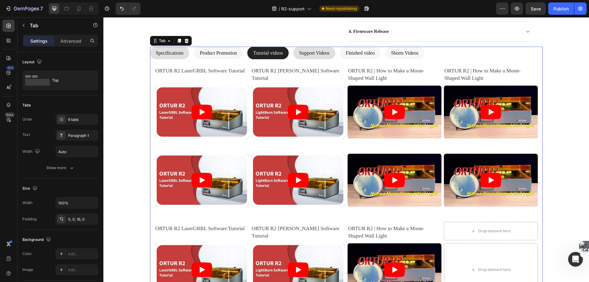
click at [321, 55] on span "Support Videos" at bounding box center [314, 52] width 30 height 5
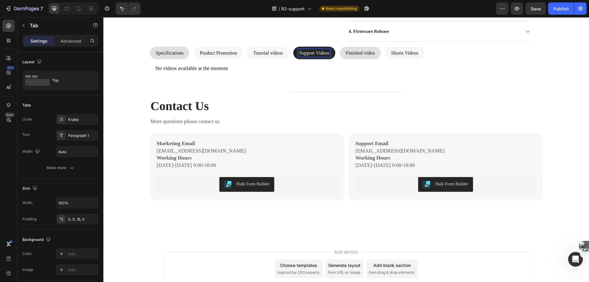
click at [374, 55] on span "Finished video" at bounding box center [360, 52] width 29 height 5
click at [419, 53] on span "Shorts Videos" at bounding box center [404, 52] width 27 height 5
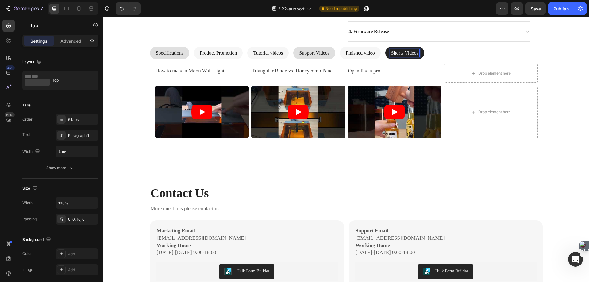
click at [330, 55] on span "Support Videos" at bounding box center [314, 52] width 30 height 5
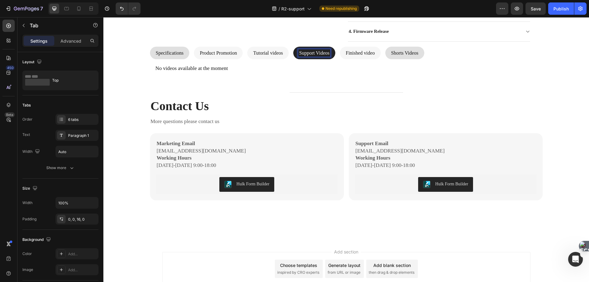
click at [419, 52] on span "Shorts Videos" at bounding box center [404, 52] width 27 height 5
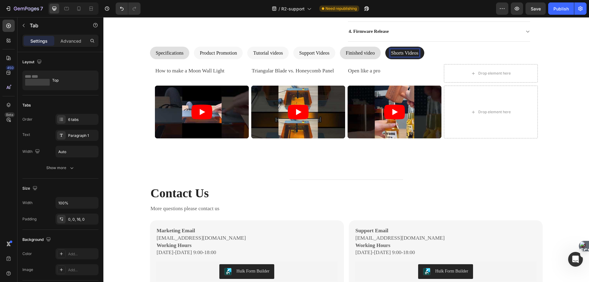
click at [368, 55] on span "Finished video" at bounding box center [360, 52] width 29 height 5
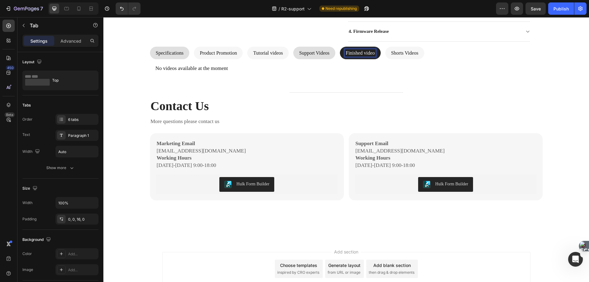
click at [325, 56] on span "Support Videos" at bounding box center [314, 52] width 30 height 5
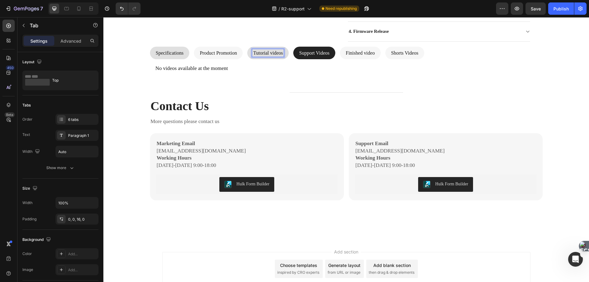
click at [278, 52] on span "Tutorial videos" at bounding box center [268, 52] width 30 height 5
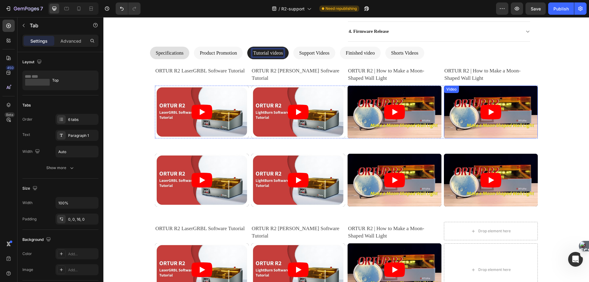
click at [445, 89] on div "Video" at bounding box center [451, 90] width 13 height 6
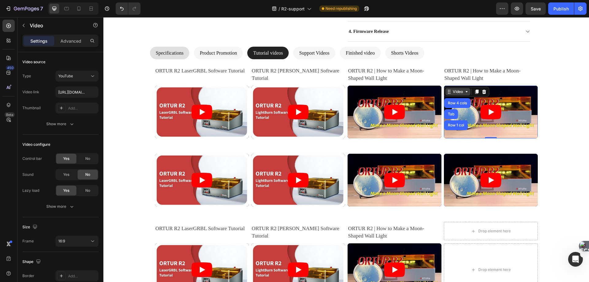
click at [454, 93] on div "Video" at bounding box center [458, 92] width 13 height 6
click at [70, 95] on input "[URL][DOMAIN_NAME]" at bounding box center [77, 92] width 43 height 11
paste input "x8JLsqAwmZ8"
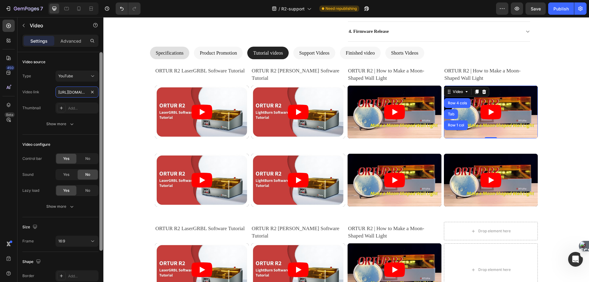
scroll to position [0, 27]
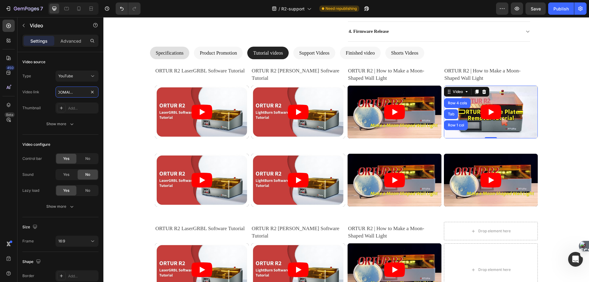
type input "[URL][DOMAIN_NAME]"
click at [478, 74] on p "ORTUR R2 | How to Make a Moon-Shaped Wall Light" at bounding box center [491, 74] width 93 height 15
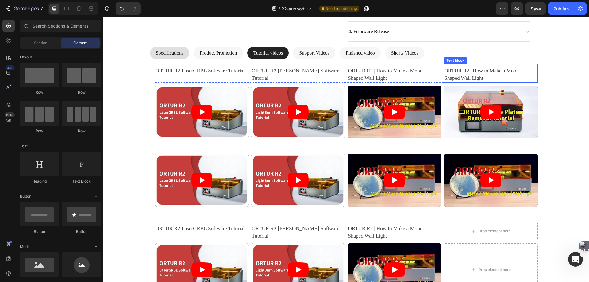
click at [478, 75] on p "ORTUR R2 | How to Make a Moon-Shaped Wall Light" at bounding box center [491, 74] width 93 height 15
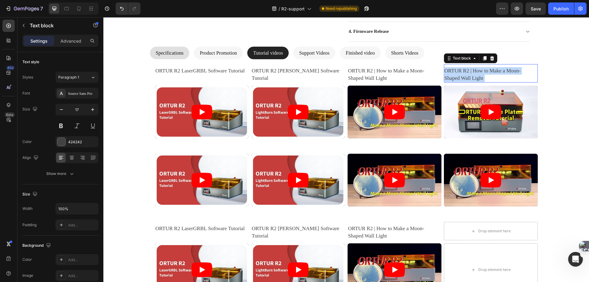
click at [478, 75] on body "Header related downloads Heading All downloads related to R2 Text block 1. User…" at bounding box center [346, 215] width 486 height 703
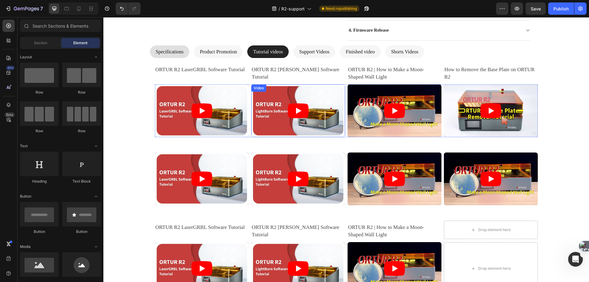
scroll to position [123, 0]
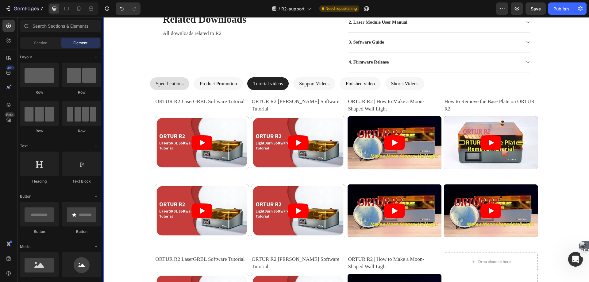
click at [232, 82] on span "Product Promotion" at bounding box center [218, 83] width 37 height 5
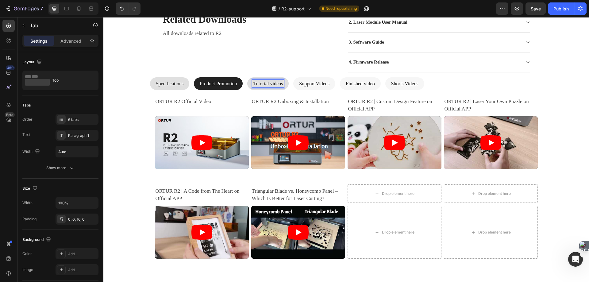
click at [283, 85] on span "Tutorial videos" at bounding box center [268, 83] width 30 height 5
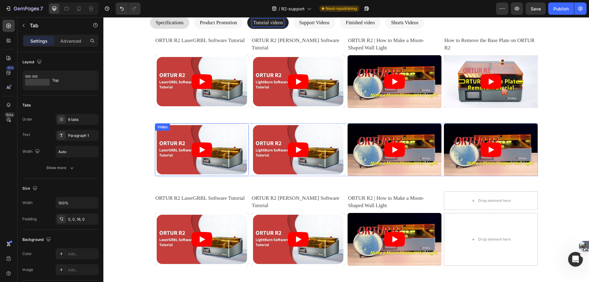
scroll to position [184, 0]
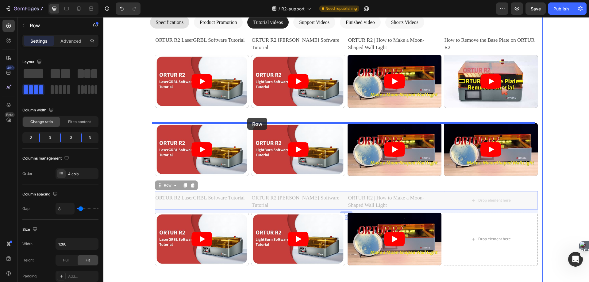
drag, startPoint x: 247, startPoint y: 201, endPoint x: 247, endPoint y: 118, distance: 83.2
click at [247, 118] on div "Header related downloads Heading All downloads related to R2 Text block 1. User…" at bounding box center [346, 184] width 486 height 703
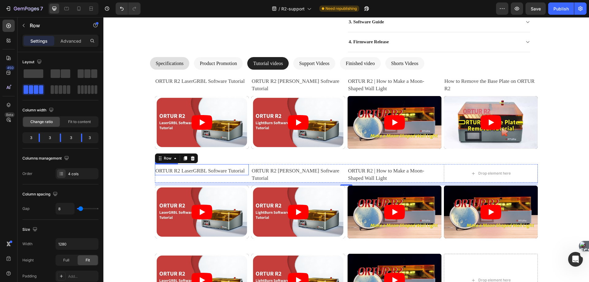
scroll to position [154, 0]
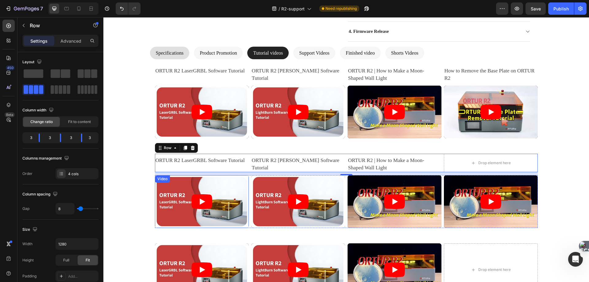
click at [159, 181] on div "Video" at bounding box center [162, 179] width 13 height 6
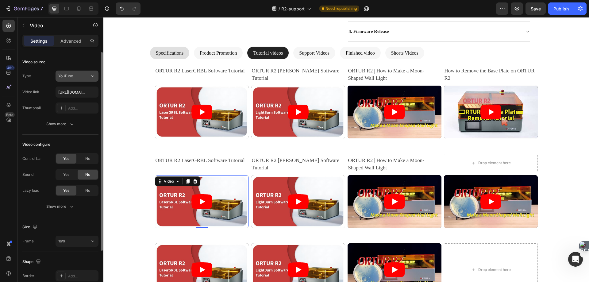
click at [85, 76] on div "YouTube" at bounding box center [73, 76] width 31 height 6
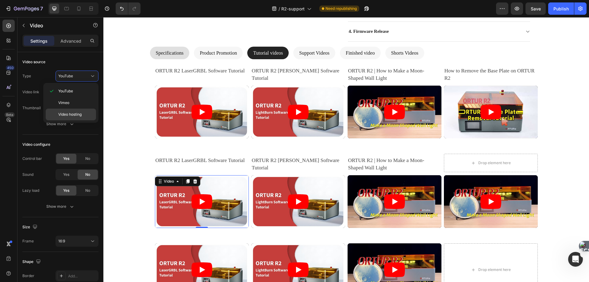
click at [62, 115] on span "Video hosting" at bounding box center [69, 115] width 23 height 6
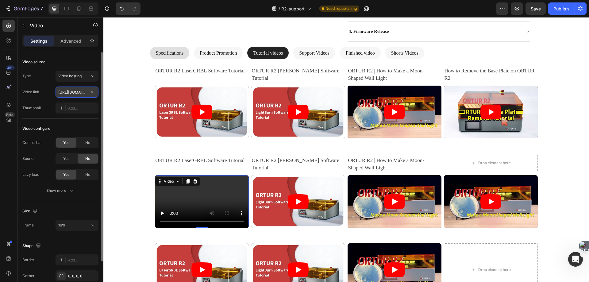
click at [75, 91] on input "[URL][DOMAIN_NAME]" at bounding box center [77, 92] width 43 height 11
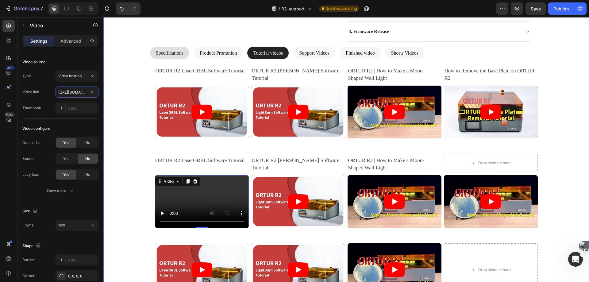
paste input "387fab9c8431417593fbcf0341166912"
type input "[URL][DOMAIN_NAME]"
click at [189, 161] on p "ORTUR R2 LaserGRBL Software Tutorial" at bounding box center [202, 160] width 93 height 7
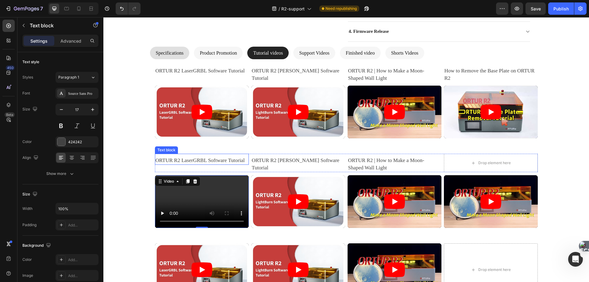
click at [189, 161] on p "ORTUR R2 LaserGRBL Software Tutorial" at bounding box center [202, 160] width 93 height 7
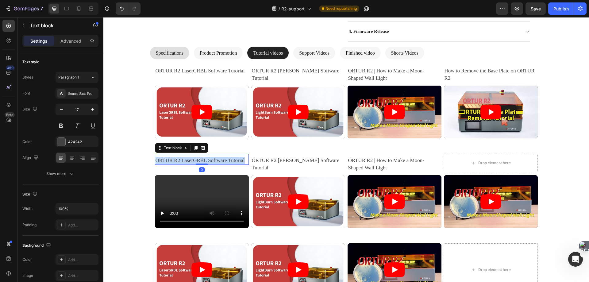
click at [189, 161] on p "ORTUR R2 LaserGRBL Software Tutorial" at bounding box center [202, 160] width 93 height 7
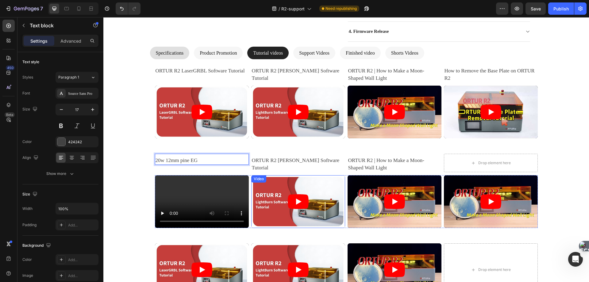
click at [256, 181] on div "Video" at bounding box center [259, 179] width 13 height 6
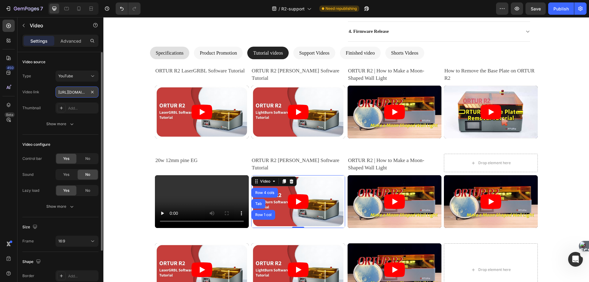
click at [76, 94] on input "[URL][DOMAIN_NAME]" at bounding box center [77, 92] width 43 height 11
click at [86, 77] on div "YouTube" at bounding box center [73, 76] width 31 height 6
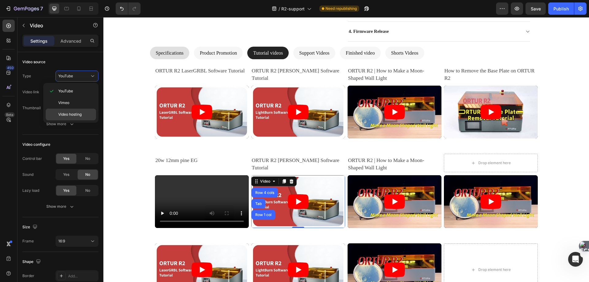
click at [67, 114] on span "Video hosting" at bounding box center [69, 115] width 23 height 6
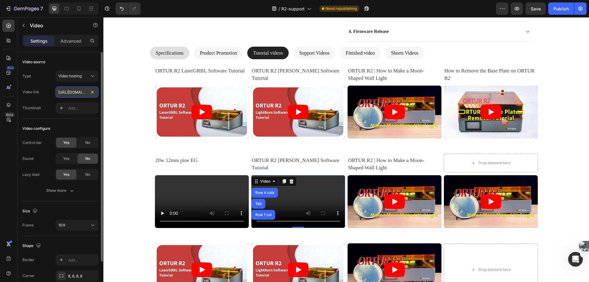
click at [75, 90] on input "[URL][DOMAIN_NAME]" at bounding box center [77, 92] width 43 height 11
paste input "e583b78c9748497f869df69c474a1e4f"
type input "[URL][DOMAIN_NAME]"
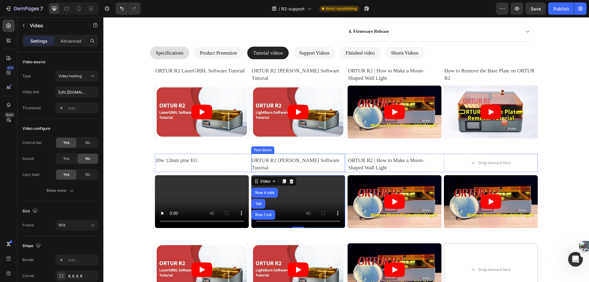
click at [282, 161] on p "ORTUR R2 [PERSON_NAME] Software Tutorial" at bounding box center [298, 164] width 93 height 15
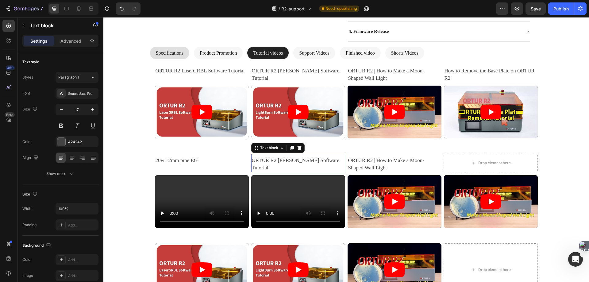
click at [282, 161] on p "ORTUR R2 [PERSON_NAME] Software Tutorial" at bounding box center [298, 164] width 93 height 15
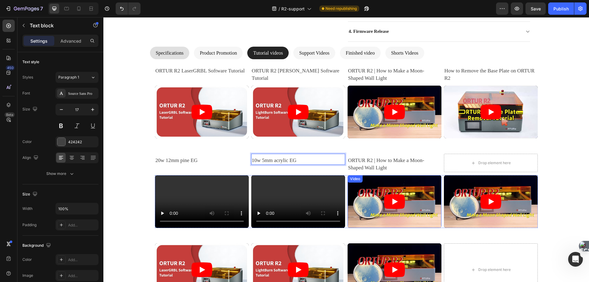
click at [353, 182] on div "Video" at bounding box center [355, 179] width 13 height 6
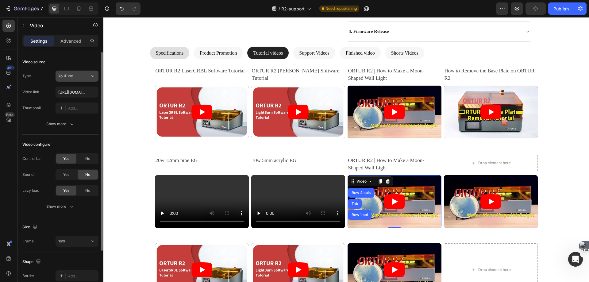
click at [76, 79] on div "YouTube" at bounding box center [76, 76] width 37 height 6
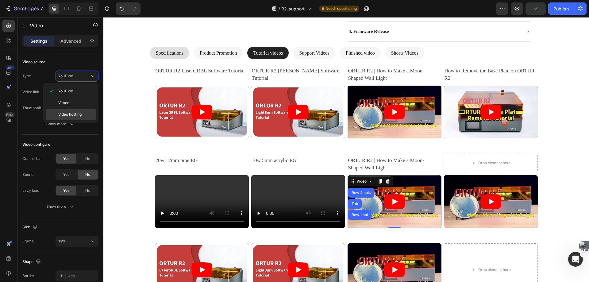
click at [67, 115] on span "Video hosting" at bounding box center [69, 115] width 23 height 6
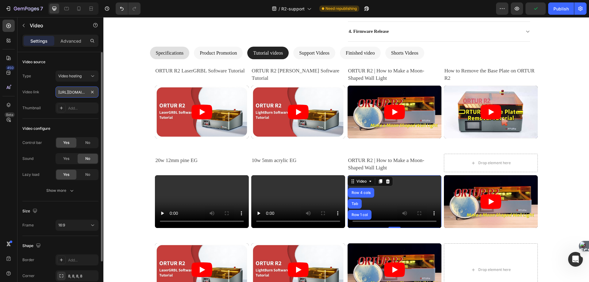
click at [70, 93] on input "[URL][DOMAIN_NAME]" at bounding box center [77, 92] width 43 height 11
paste input "3771657900a34266a5fcf26e80ba4542"
type input "[URL][DOMAIN_NAME]"
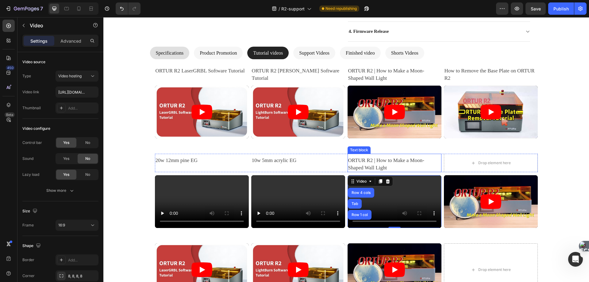
click at [384, 162] on p "ORTUR R2 | How to Make a Moon-Shaped Wall Light" at bounding box center [394, 164] width 93 height 15
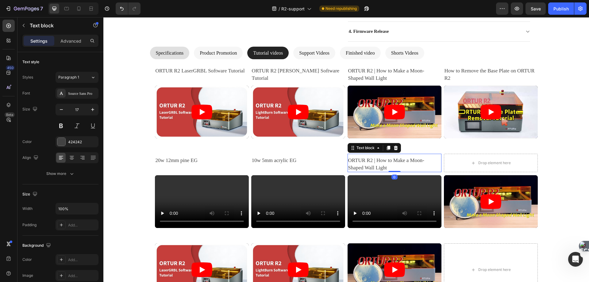
click at [384, 162] on p "ORTUR R2 | How to Make a Moon-Shaped Wall Light" at bounding box center [394, 164] width 93 height 15
click at [366, 170] on div "10w 8mm Paulownia wood EG Text block 0" at bounding box center [395, 163] width 94 height 18
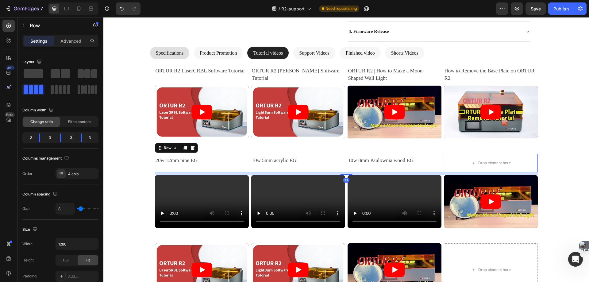
click at [437, 169] on div "10w 8mm Paulownia wood EG Text block" at bounding box center [395, 163] width 94 height 18
click at [402, 160] on p "10w 8mm Paulownia wood EG" at bounding box center [394, 160] width 93 height 7
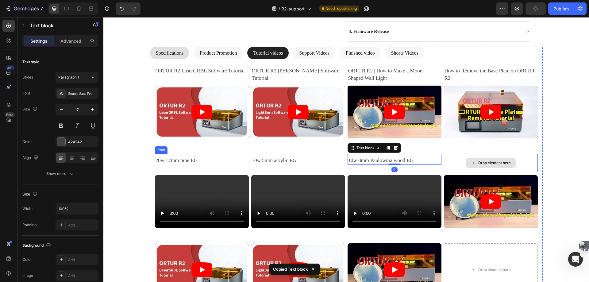
click at [457, 162] on div "Drop element here" at bounding box center [491, 163] width 94 height 18
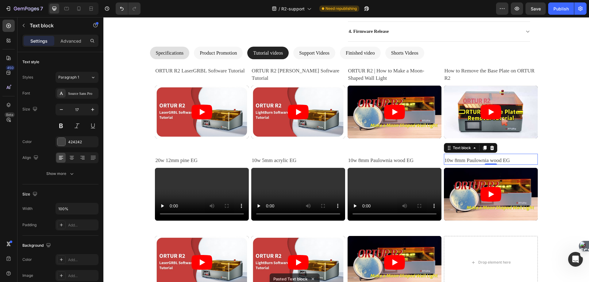
click at [477, 162] on p "10w 8mm Paulownia wood EG" at bounding box center [491, 160] width 93 height 7
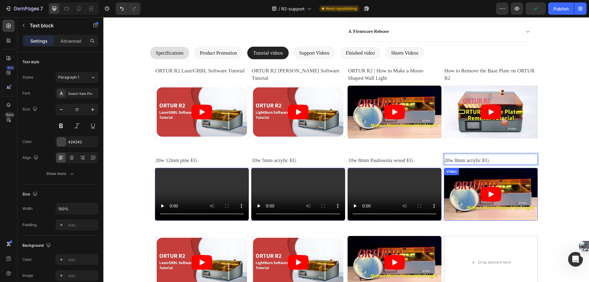
click at [446, 174] on div "Video" at bounding box center [451, 172] width 13 height 6
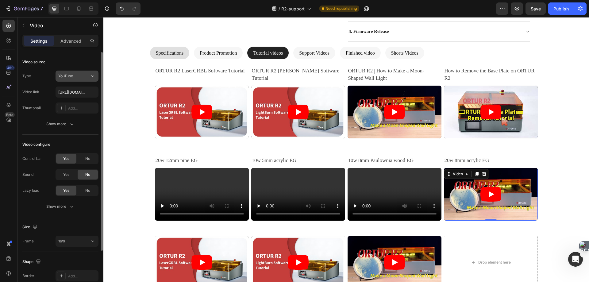
click at [85, 76] on div "YouTube" at bounding box center [73, 76] width 31 height 6
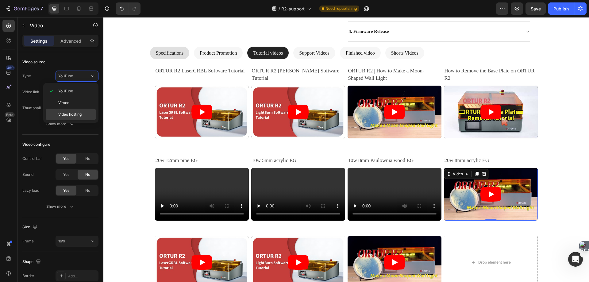
click at [64, 115] on span "Video hosting" at bounding box center [69, 115] width 23 height 6
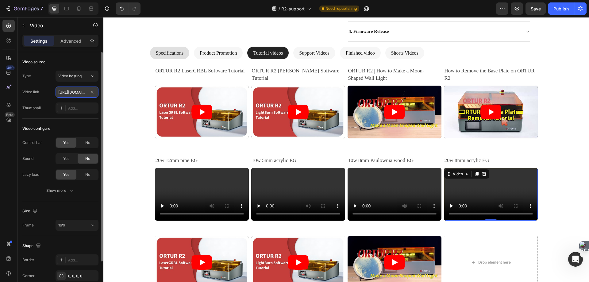
click at [70, 92] on input "[URL][DOMAIN_NAME]" at bounding box center [77, 92] width 43 height 11
paste input "b8b8f211c4ec44e1824032ae99831c57"
type input "[URL][DOMAIN_NAME]"
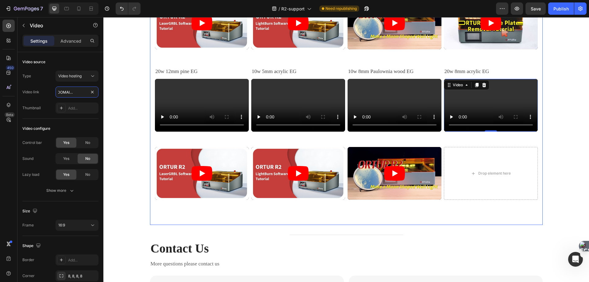
scroll to position [246, 0]
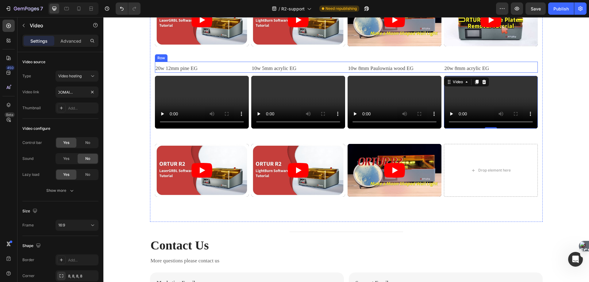
click at [248, 66] on div "20w 12mm pine EG Text block 10w 5mm acrylic EG Text block 10w 8mm Paulownia woo…" at bounding box center [346, 67] width 383 height 11
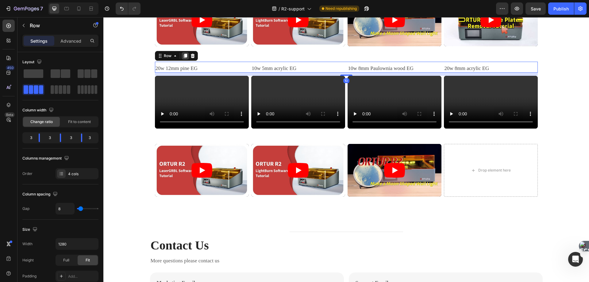
click at [184, 56] on icon at bounding box center [185, 56] width 3 height 4
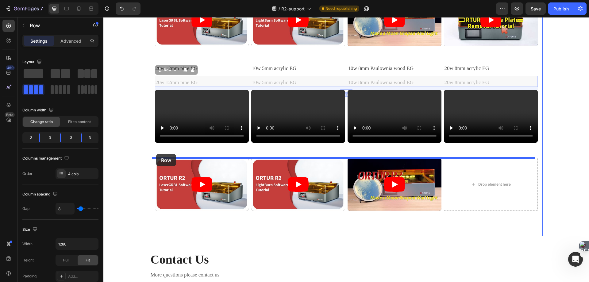
drag, startPoint x: 156, startPoint y: 71, endPoint x: 156, endPoint y: 154, distance: 83.2
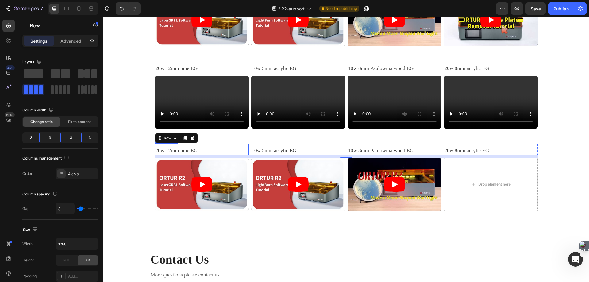
click at [189, 150] on p "20w 12mm pine EG" at bounding box center [202, 150] width 93 height 7
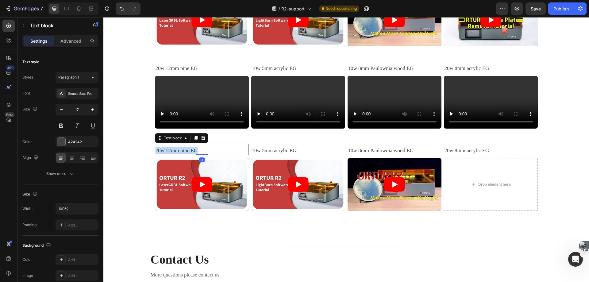
click at [189, 150] on p "20w 12mm pine EG" at bounding box center [202, 150] width 93 height 7
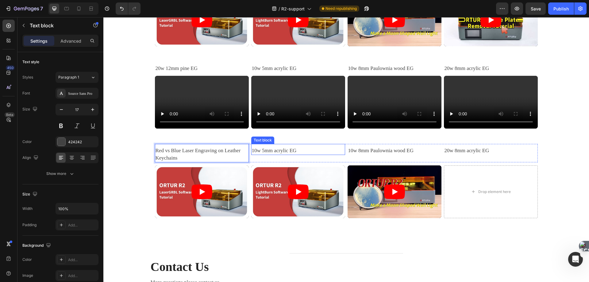
click at [289, 147] on p "10w 5mm acrylic EG" at bounding box center [298, 150] width 93 height 7
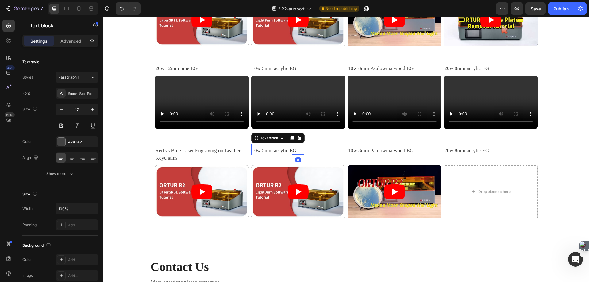
click at [288, 149] on p "10w 5mm acrylic EG" at bounding box center [298, 150] width 93 height 7
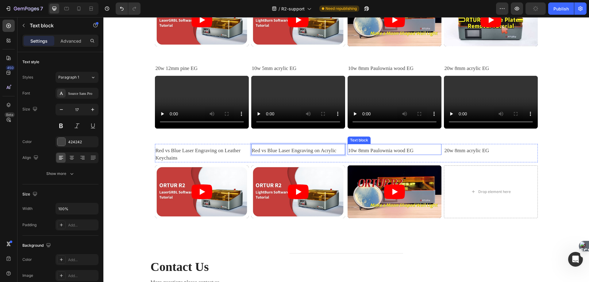
click at [383, 148] on p "10w 8mm Paulownia wood EG" at bounding box center [394, 150] width 93 height 7
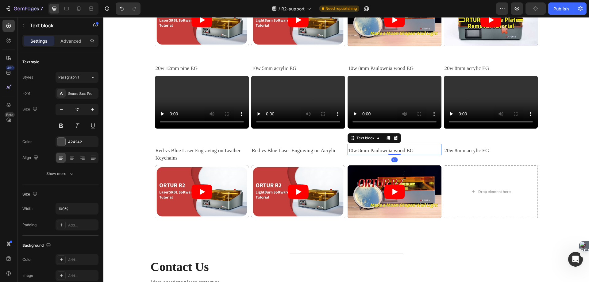
click at [383, 148] on p "10w 8mm Paulownia wood EG" at bounding box center [394, 150] width 93 height 7
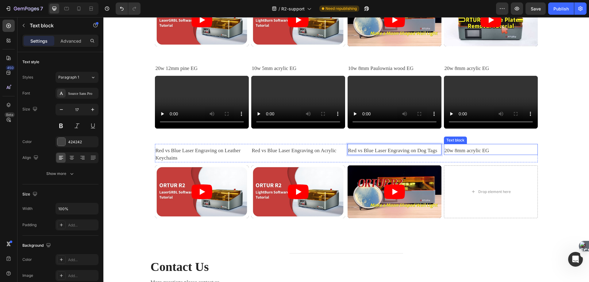
click at [466, 151] on p "20w 8mm acrylic EG" at bounding box center [491, 150] width 93 height 7
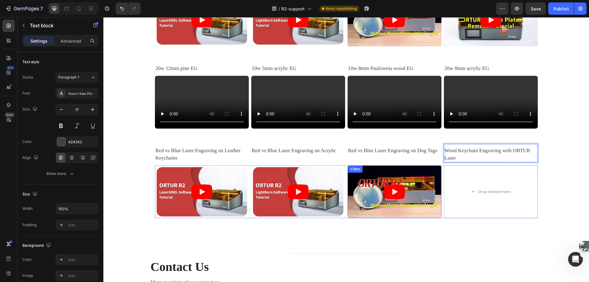
click at [351, 170] on div "Video" at bounding box center [355, 169] width 13 height 6
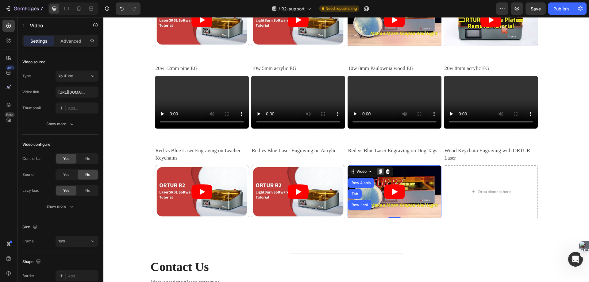
click at [378, 173] on icon at bounding box center [380, 171] width 5 height 5
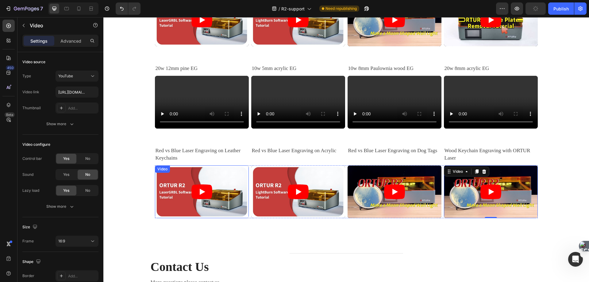
click at [160, 169] on div "Video" at bounding box center [162, 169] width 13 height 6
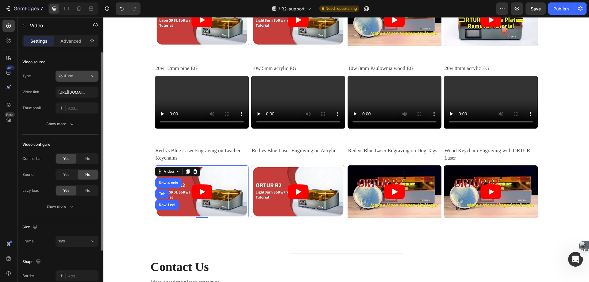
click at [86, 78] on div "YouTube" at bounding box center [73, 76] width 31 height 6
click at [72, 92] on input "[URL][DOMAIN_NAME]" at bounding box center [77, 92] width 43 height 11
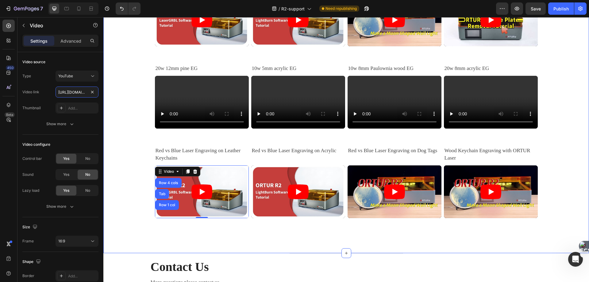
paste input "VPZNfLxO79U"
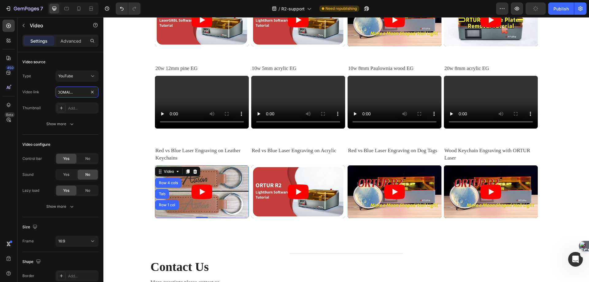
type input "[URL][DOMAIN_NAME]"
click at [253, 169] on div "Video" at bounding box center [259, 169] width 13 height 6
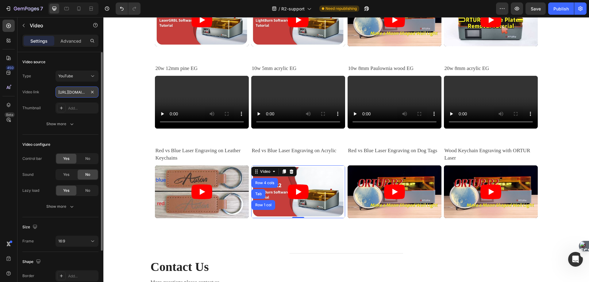
click at [68, 90] on input "[URL][DOMAIN_NAME]" at bounding box center [77, 92] width 43 height 11
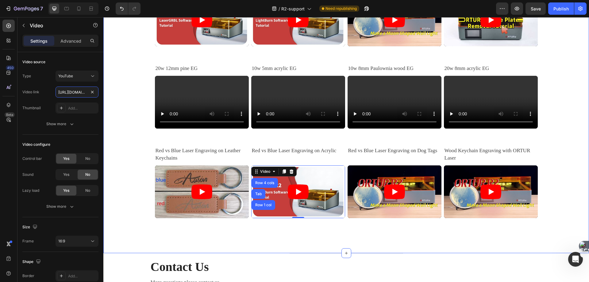
paste input "6txEHSTma2s"
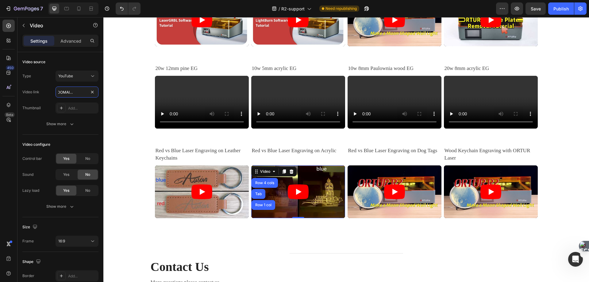
type input "[URL][DOMAIN_NAME]"
drag, startPoint x: 354, startPoint y: 169, endPoint x: 347, endPoint y: 169, distance: 7.4
click at [354, 169] on div "Video" at bounding box center [355, 169] width 13 height 6
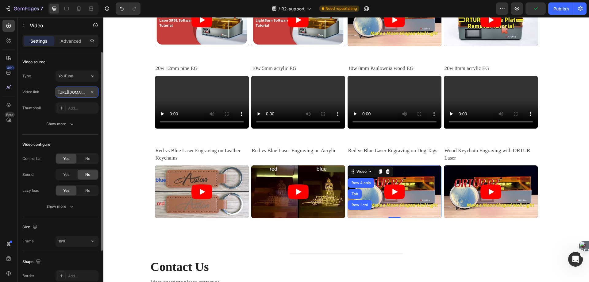
click at [64, 92] on input "[URL][DOMAIN_NAME]" at bounding box center [77, 92] width 43 height 11
paste input "_MFlylMGX1g"
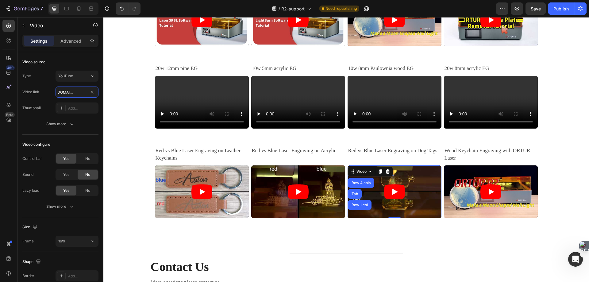
type input "[URL][DOMAIN_NAME]"
click at [445, 170] on div "Video" at bounding box center [451, 169] width 13 height 6
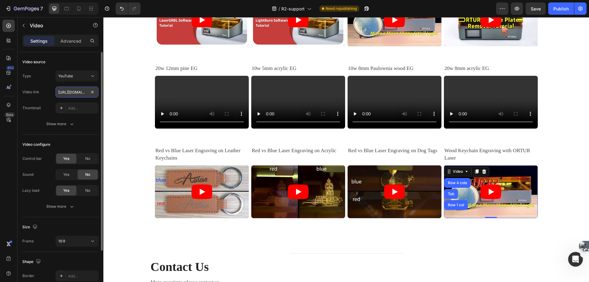
click at [68, 93] on input "[URL][DOMAIN_NAME]" at bounding box center [77, 92] width 43 height 11
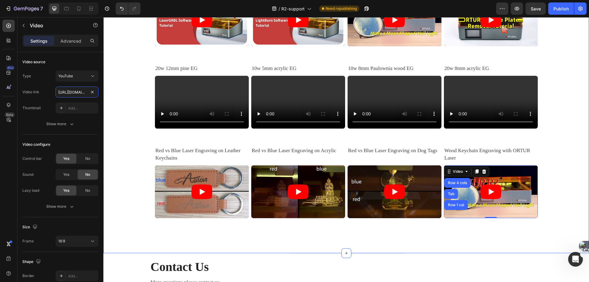
paste input "nDKgsPgRlu4"
type input "[URL][DOMAIN_NAME]"
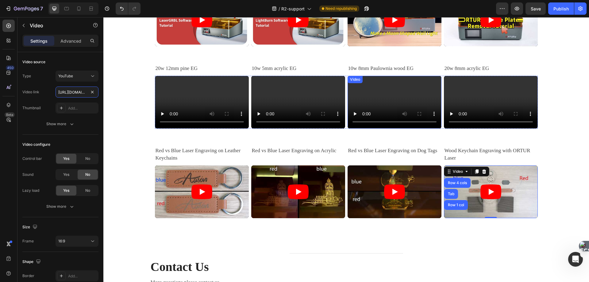
scroll to position [0, 25]
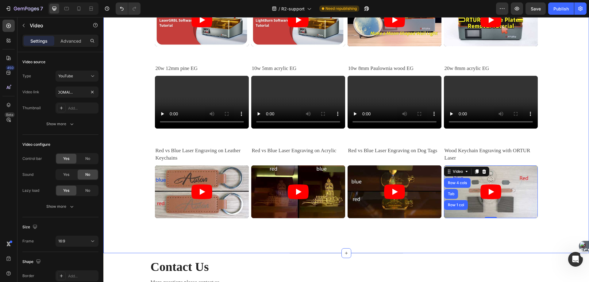
click at [572, 130] on div "related downloads Heading All downloads related to R2 Text block 1. User Manual…" at bounding box center [346, 57] width 486 height 374
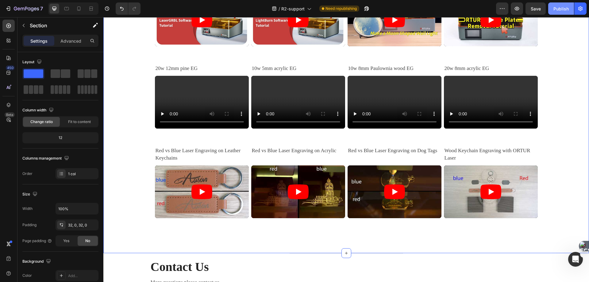
click at [565, 9] on div "Publish" at bounding box center [561, 9] width 15 height 6
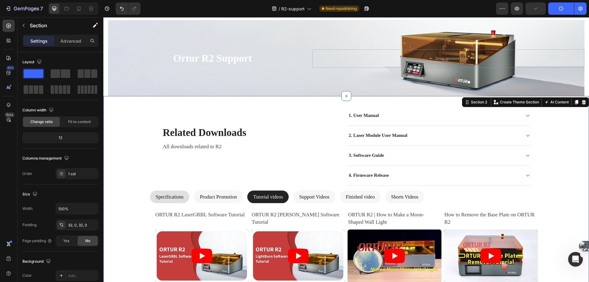
scroll to position [0, 0]
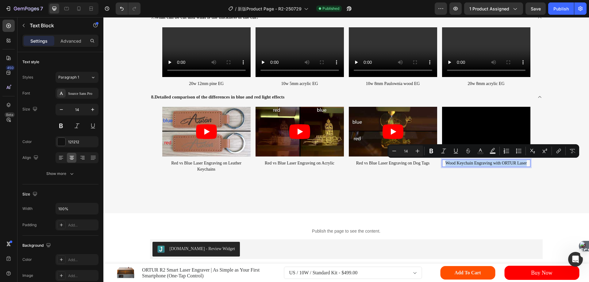
scroll to position [8842, 0]
click at [166, 108] on div "Video" at bounding box center [169, 110] width 15 height 7
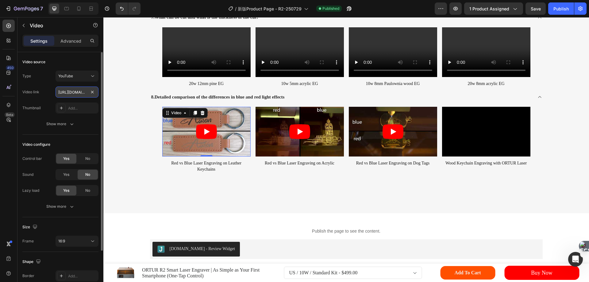
click at [71, 93] on input "[URL][DOMAIN_NAME]" at bounding box center [77, 92] width 43 height 11
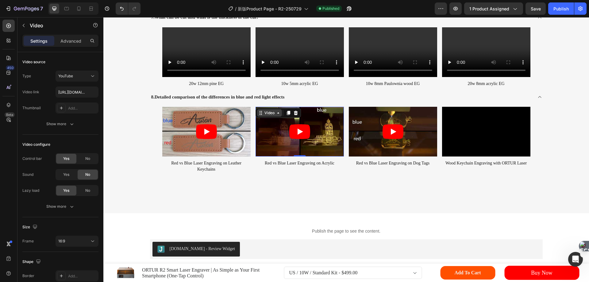
click at [260, 111] on div "Video" at bounding box center [269, 112] width 25 height 7
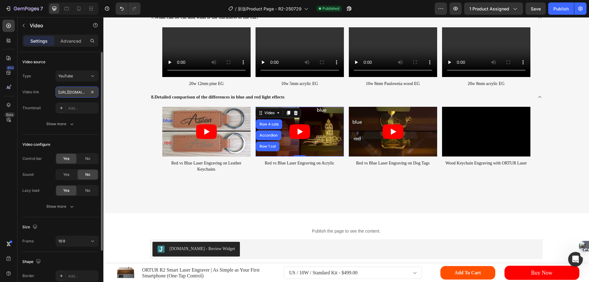
click at [62, 93] on input "[URL][DOMAIN_NAME]" at bounding box center [77, 92] width 43 height 11
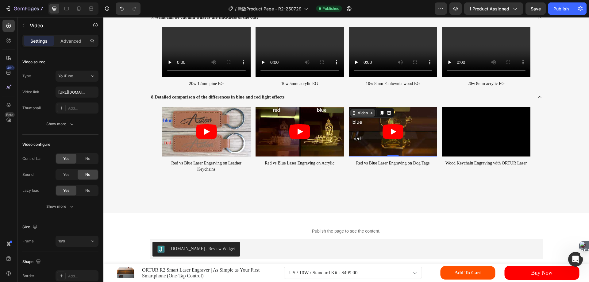
drag, startPoint x: 352, startPoint y: 111, endPoint x: 348, endPoint y: 110, distance: 3.4
click at [352, 111] on div "Video" at bounding box center [363, 112] width 25 height 7
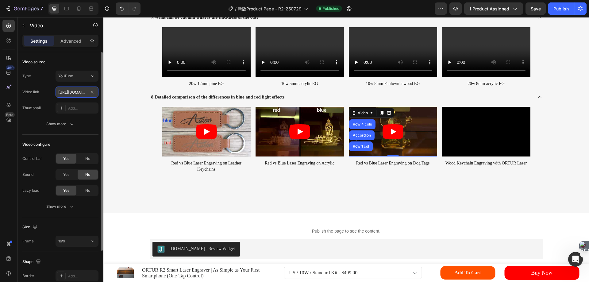
click at [74, 92] on input "[URL][DOMAIN_NAME]" at bounding box center [77, 92] width 43 height 11
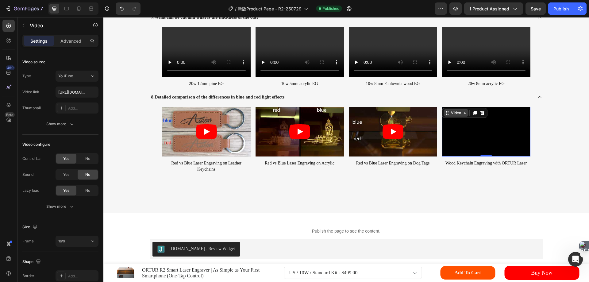
click at [450, 112] on div "Video" at bounding box center [456, 113] width 13 height 6
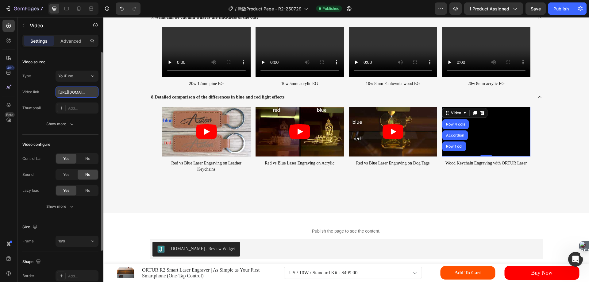
click at [62, 96] on input "[URL][DOMAIN_NAME]" at bounding box center [77, 92] width 43 height 11
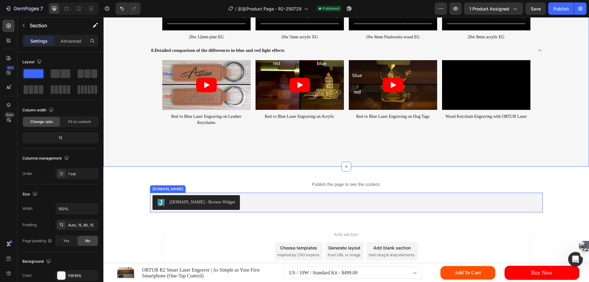
scroll to position [8856, 0]
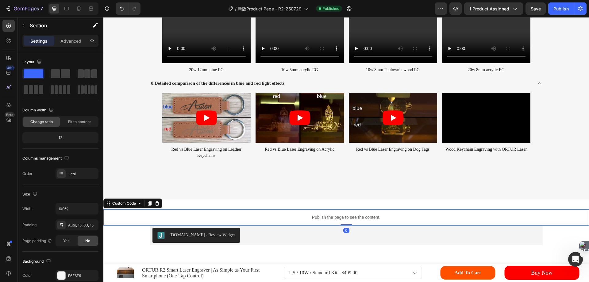
click at [386, 217] on p "Publish the page to see the content." at bounding box center [346, 217] width 486 height 6
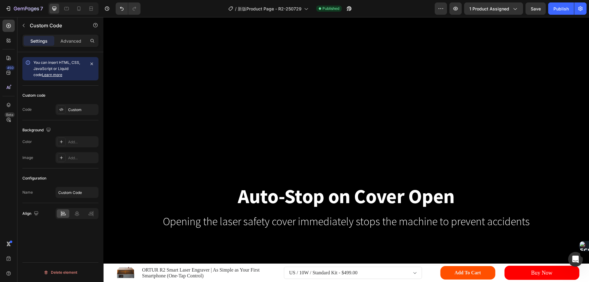
scroll to position [5486, 0]
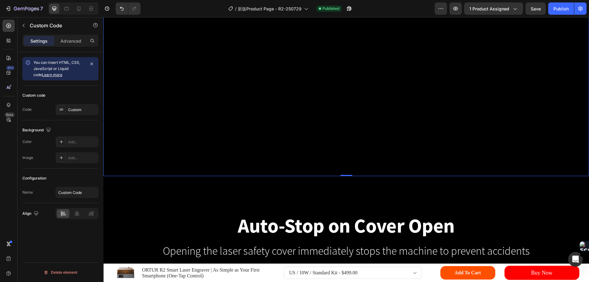
click at [218, 140] on video at bounding box center [346, 39] width 486 height 273
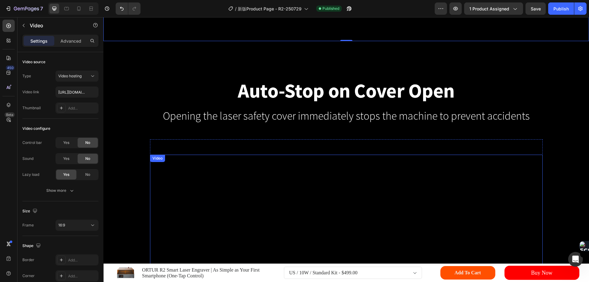
scroll to position [5670, 0]
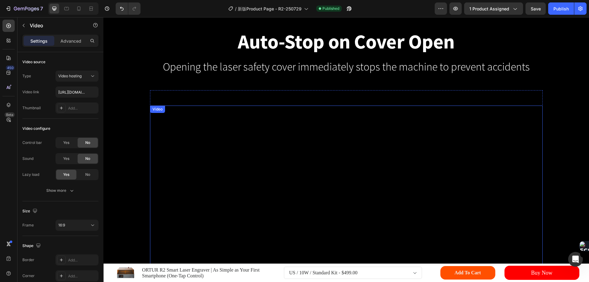
click at [156, 107] on div "Video" at bounding box center [157, 110] width 13 height 6
click at [155, 109] on icon at bounding box center [155, 111] width 5 height 5
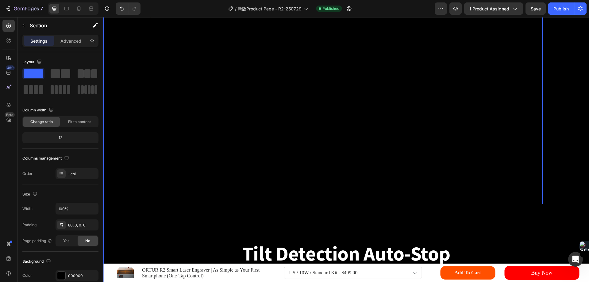
scroll to position [5793, 0]
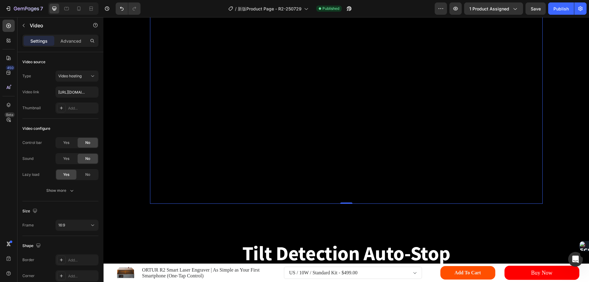
click at [350, 147] on video at bounding box center [346, 93] width 393 height 221
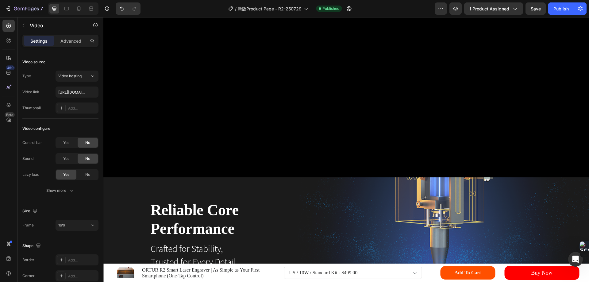
scroll to position [3622, 0]
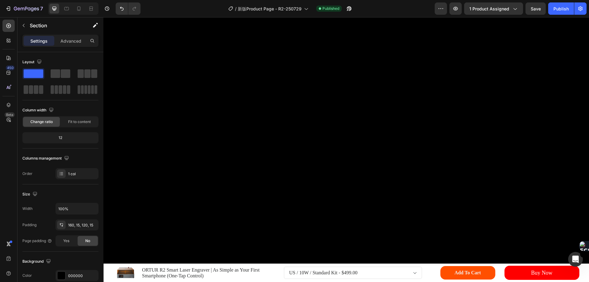
scroll to position [4942, 0]
click at [362, 6] on img at bounding box center [346, 6] width 393 height 0
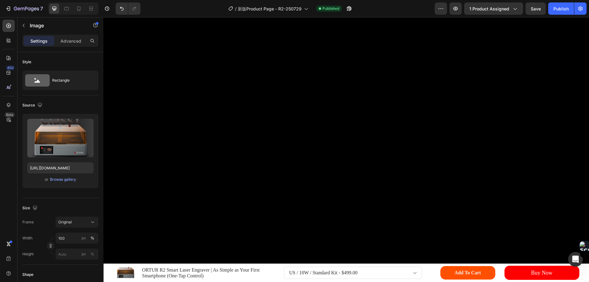
scroll to position [5188, 0]
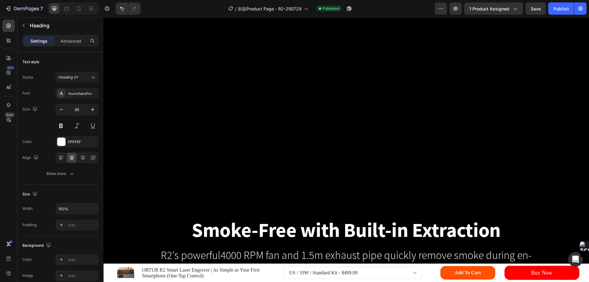
click at [362, 181] on video at bounding box center [346, 43] width 486 height 273
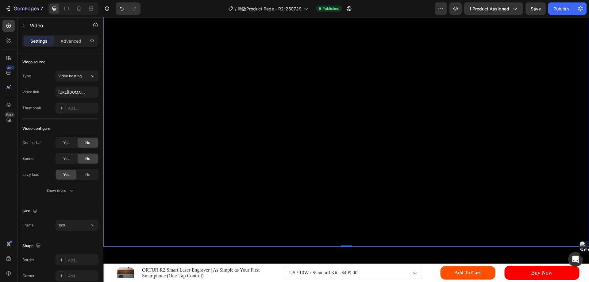
scroll to position [5556, 0]
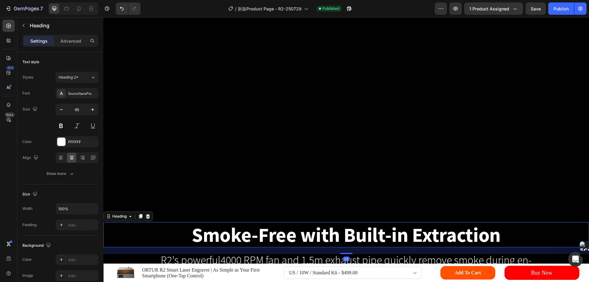
click at [362, 229] on h2 "Smoke-Free with Built-in Extraction" at bounding box center [346, 234] width 486 height 25
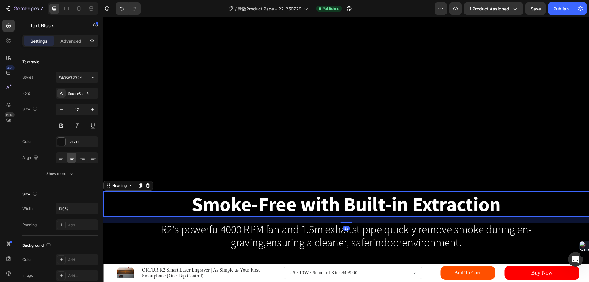
click at [362, 229] on span "R2's powerful4000 RPM fan and 1.5m exhaust pipe quickly remove smoke during en-" at bounding box center [346, 230] width 371 height 14
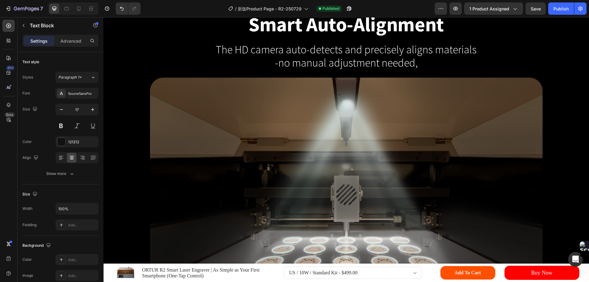
scroll to position [3345, 0]
